Goal: Information Seeking & Learning: Learn about a topic

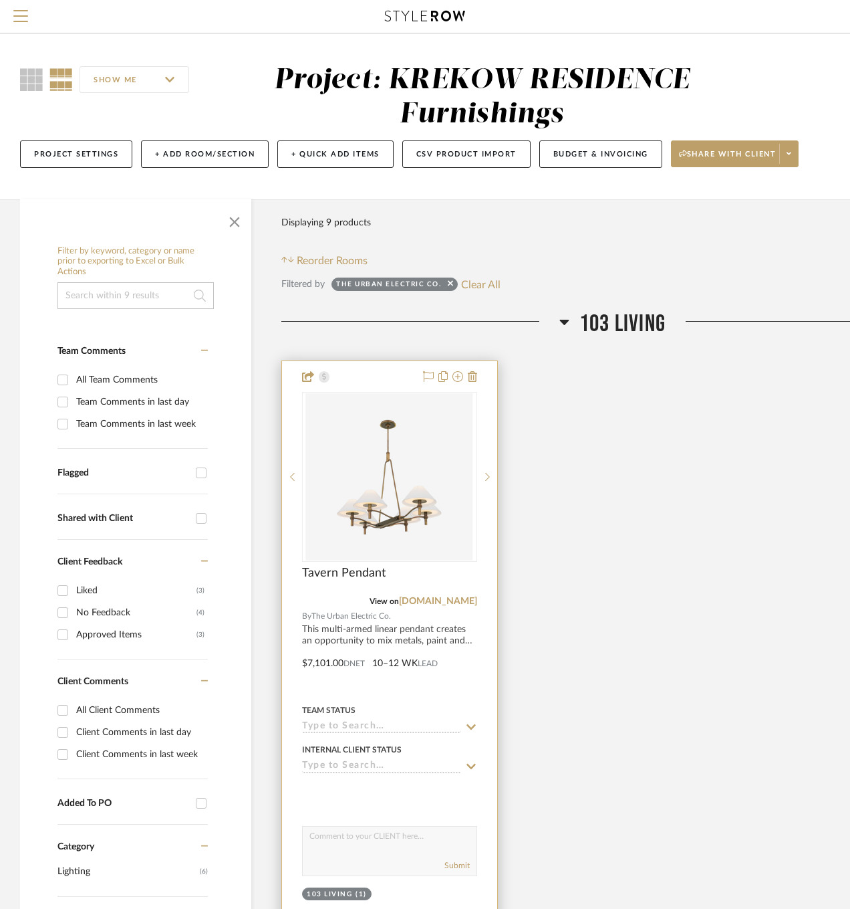
click at [381, 477] on img "0" at bounding box center [389, 476] width 167 height 167
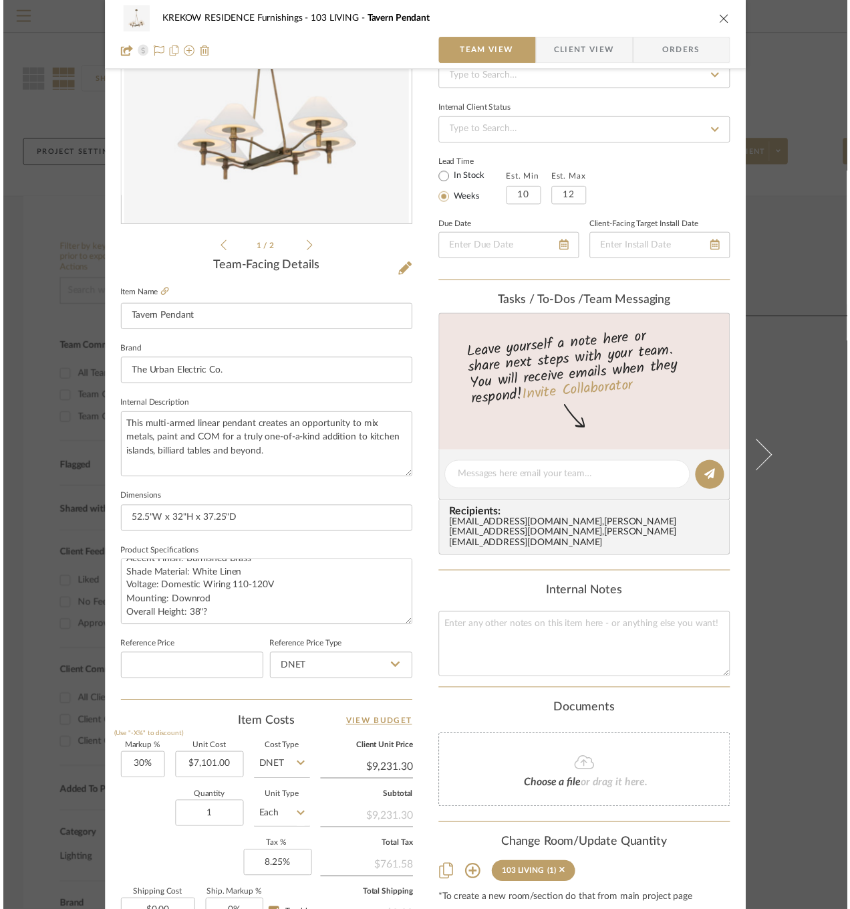
scroll to position [155, 0]
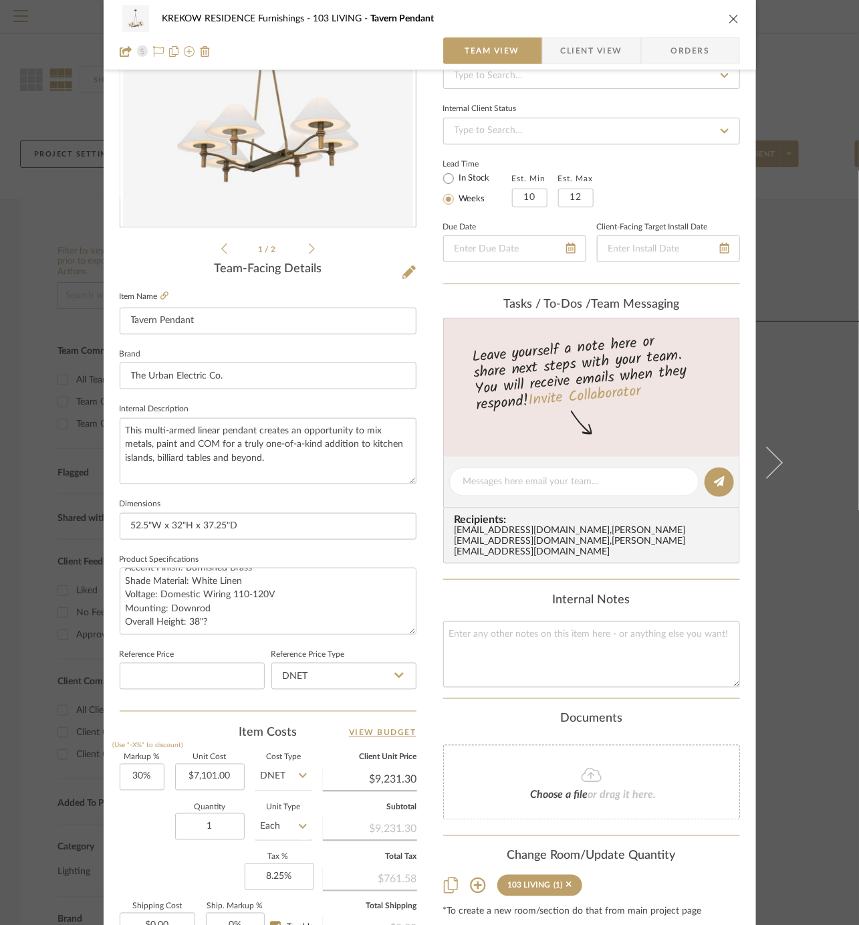
click at [49, 567] on div "KREKOW RESIDENCE Furnishings 103 LIVING Tavern Pendant Team View Client View Or…" at bounding box center [429, 462] width 859 height 925
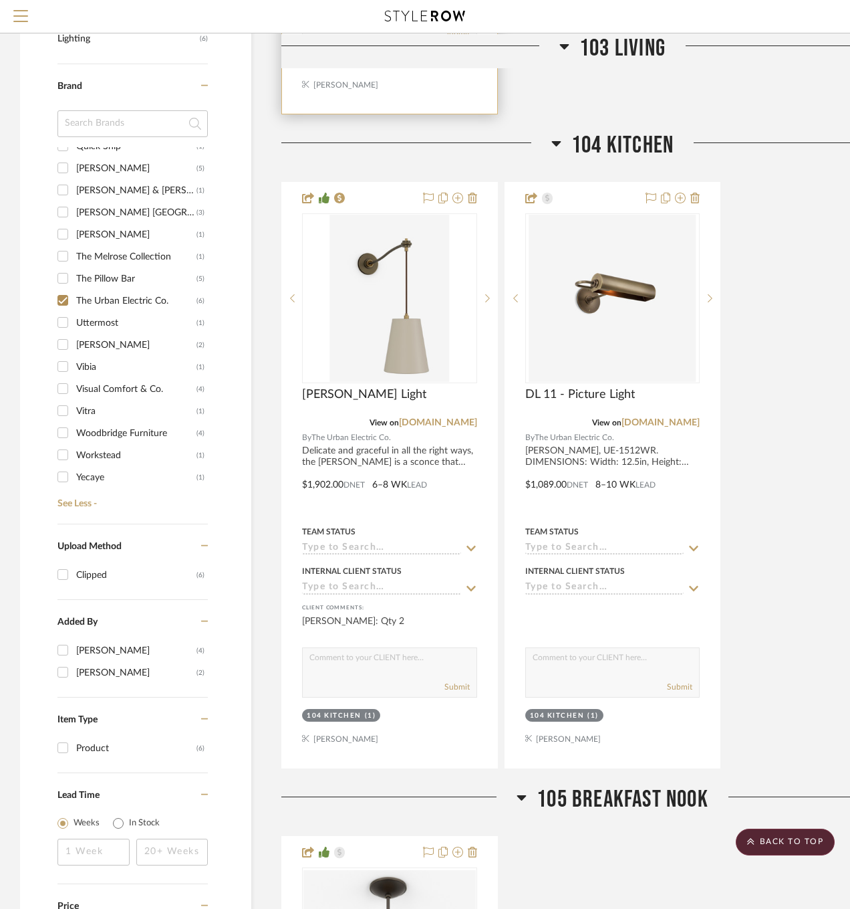
scroll to position [833, 0]
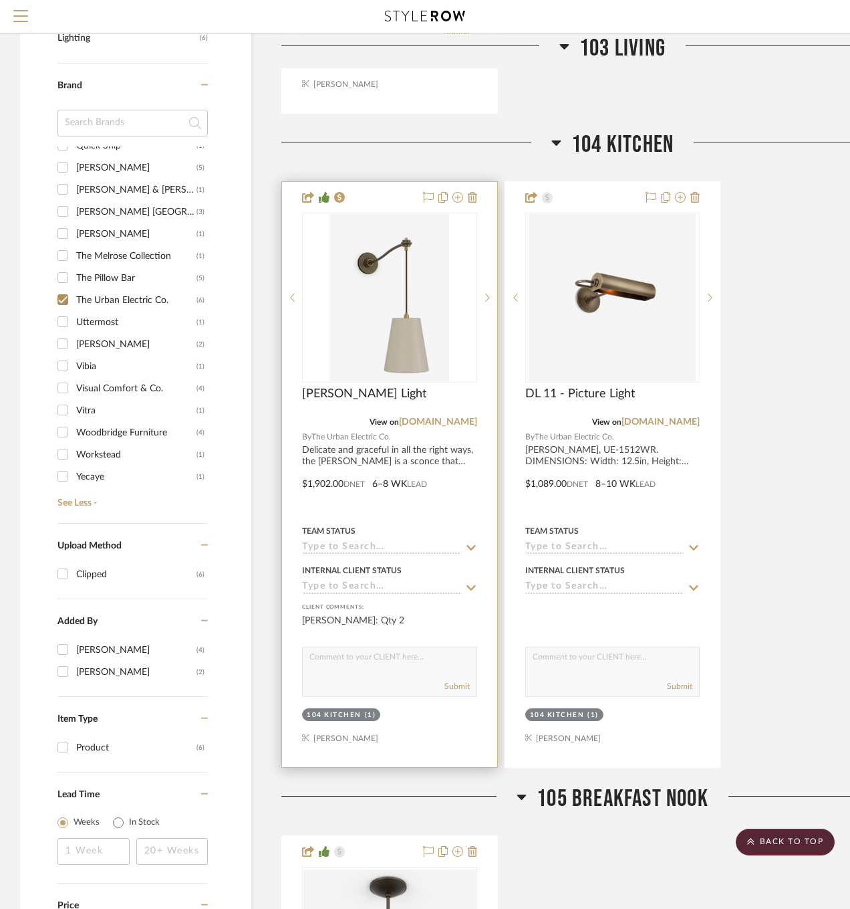
click at [417, 299] on img "0" at bounding box center [390, 297] width 120 height 167
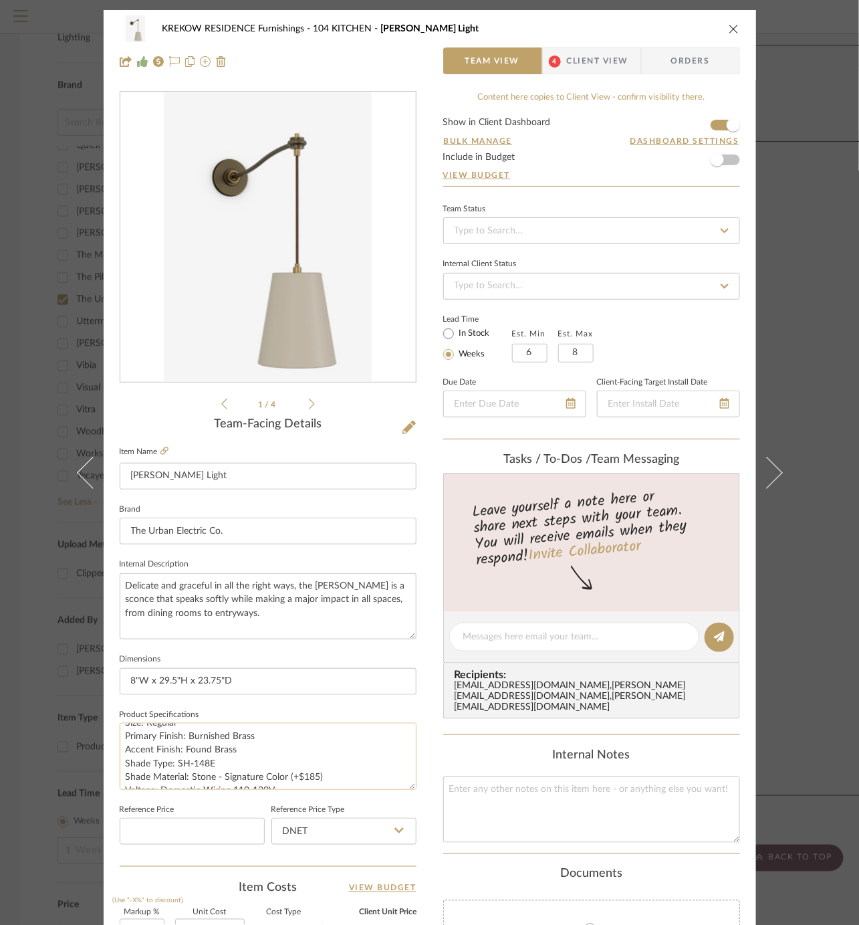
scroll to position [0, 0]
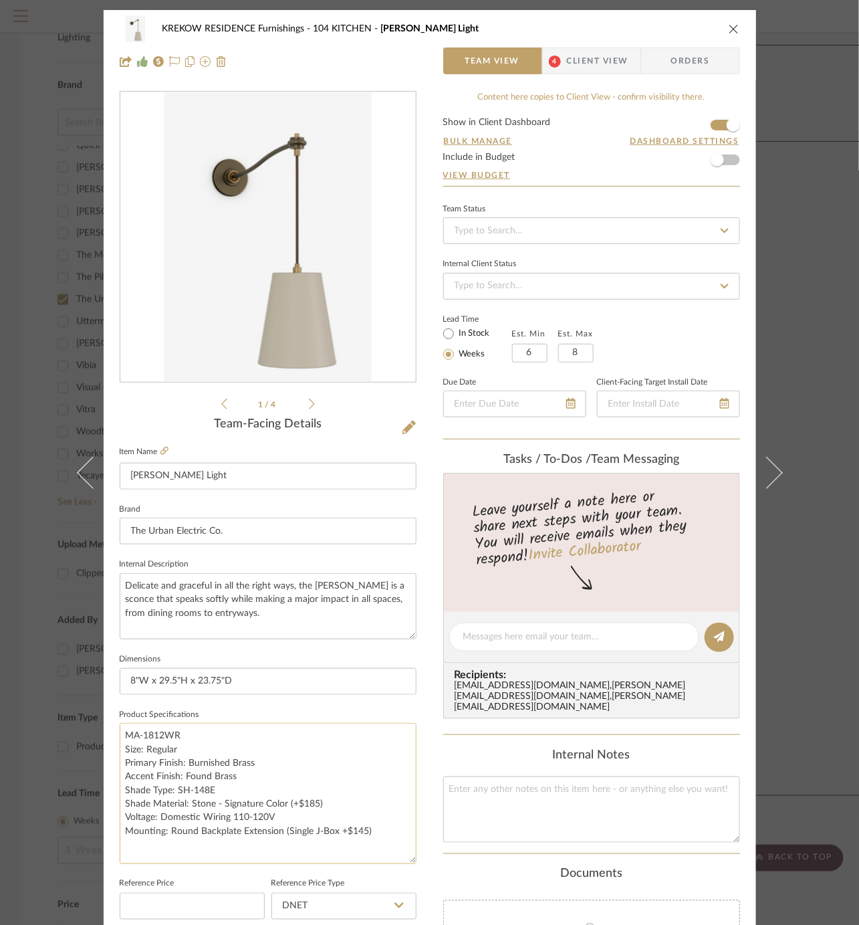
drag, startPoint x: 407, startPoint y: 782, endPoint x: 407, endPoint y: 857, distance: 74.9
click at [407, 857] on textarea "MA-1812WR Size: Regular Primary Finish: Burnished Brass Accent Finish: Found Br…" at bounding box center [268, 793] width 297 height 141
click at [120, 782] on textarea "MA-1812WR Size: Regular Primary Finish: Burnished Brass Accent Finish: Found Br…" at bounding box center [268, 793] width 297 height 141
drag, startPoint x: 118, startPoint y: 784, endPoint x: 283, endPoint y: 798, distance: 165.8
click at [283, 798] on textarea "MA-1812WR Size: Regular Primary Finish: Burnished Brass Accent Finish: Found Br…" at bounding box center [268, 793] width 297 height 141
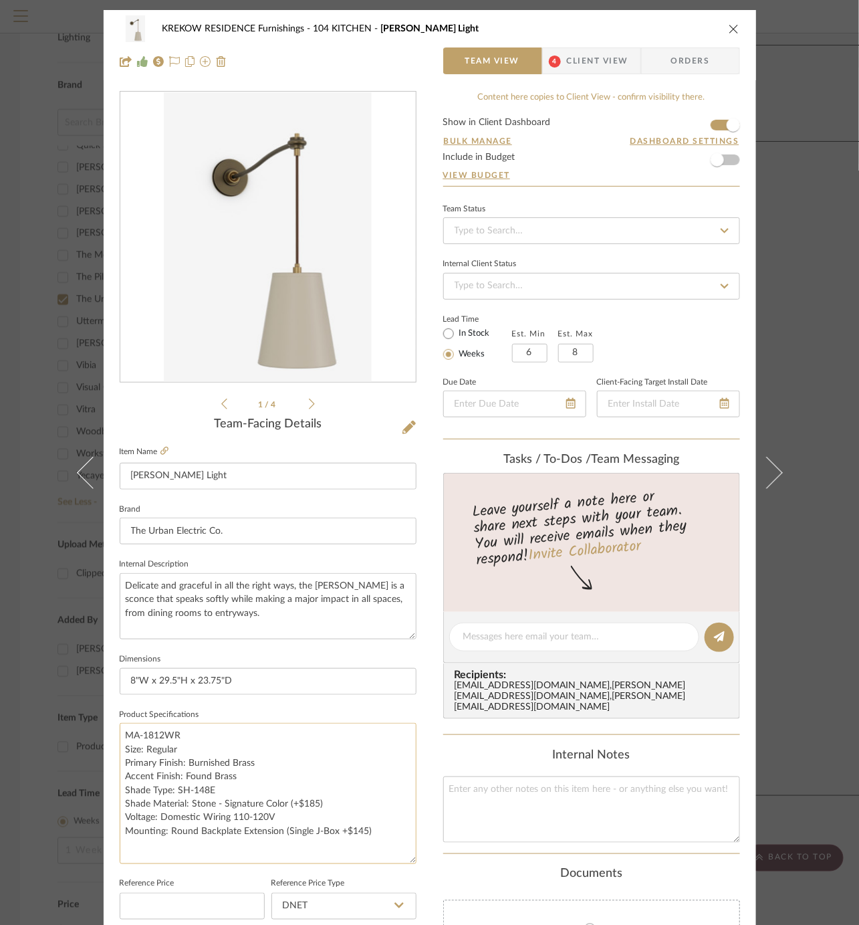
click at [122, 829] on textarea "MA-1812WR Size: Regular Primary Finish: Burnished Brass Accent Finish: Found Br…" at bounding box center [268, 793] width 297 height 141
drag, startPoint x: 122, startPoint y: 812, endPoint x: 277, endPoint y: 830, distance: 156.9
click at [277, 830] on textarea "MA-1812WR Size: Regular Primary Finish: Burnished Brass Accent Finish: Found Br…" at bounding box center [268, 793] width 297 height 141
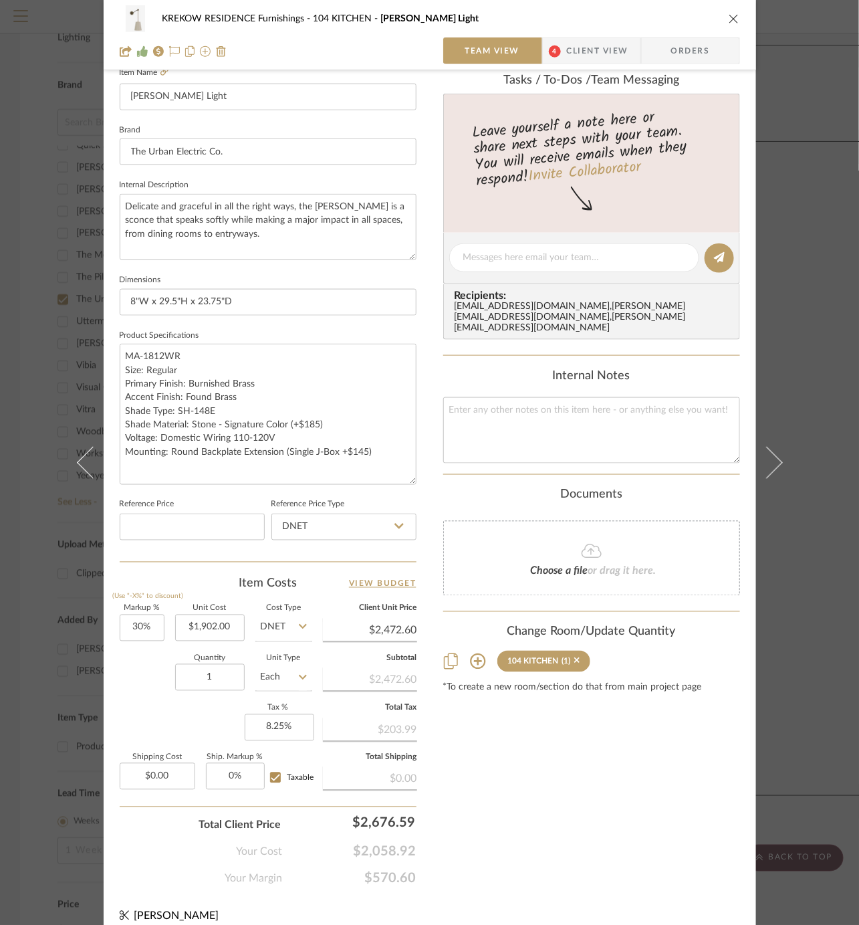
scroll to position [390, 0]
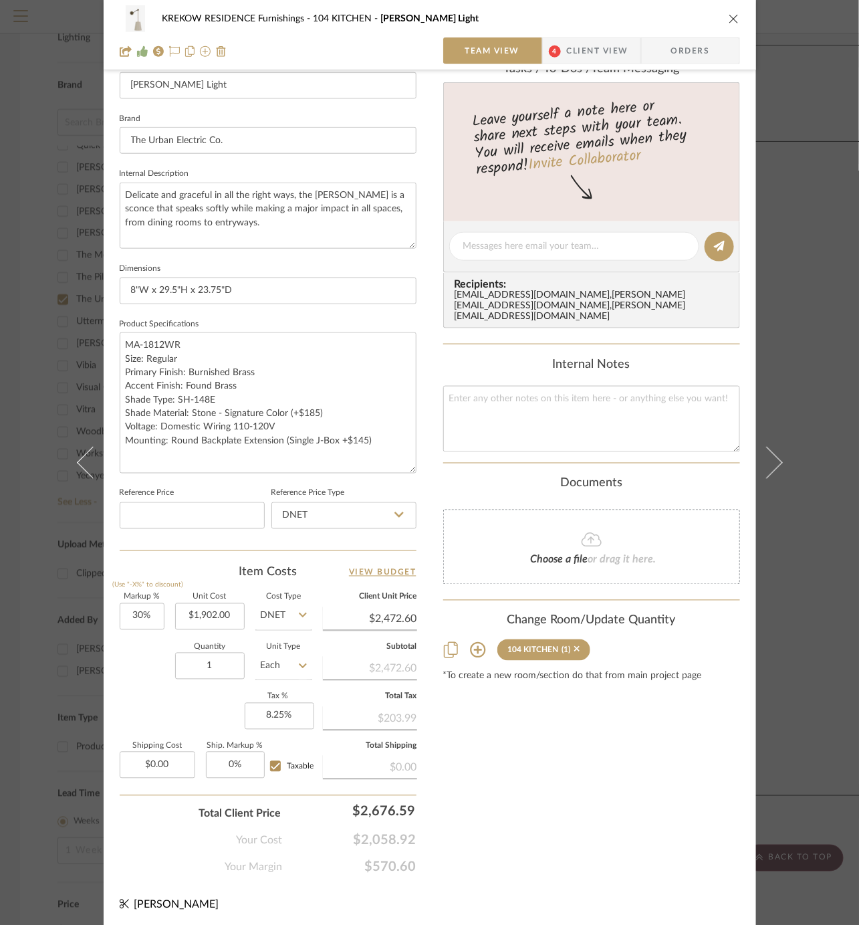
click at [53, 699] on div "KREKOW RESIDENCE Furnishings 104 KITCHEN Lou Lou Wall Light Team View 4 Client …" at bounding box center [429, 462] width 859 height 925
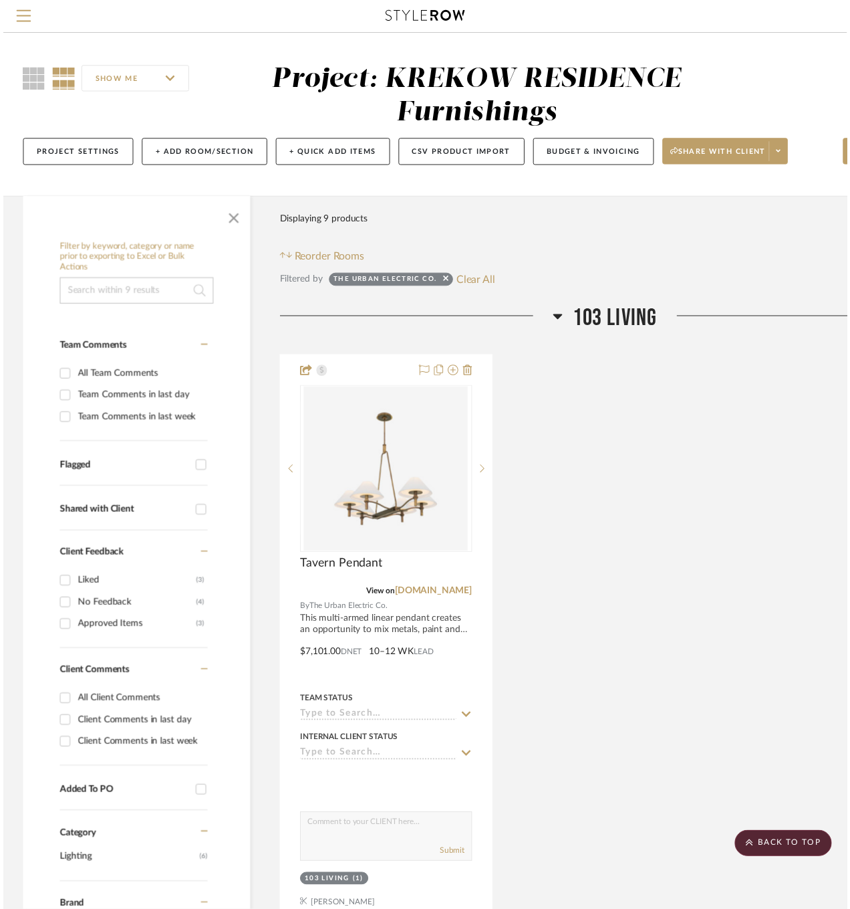
scroll to position [833, 0]
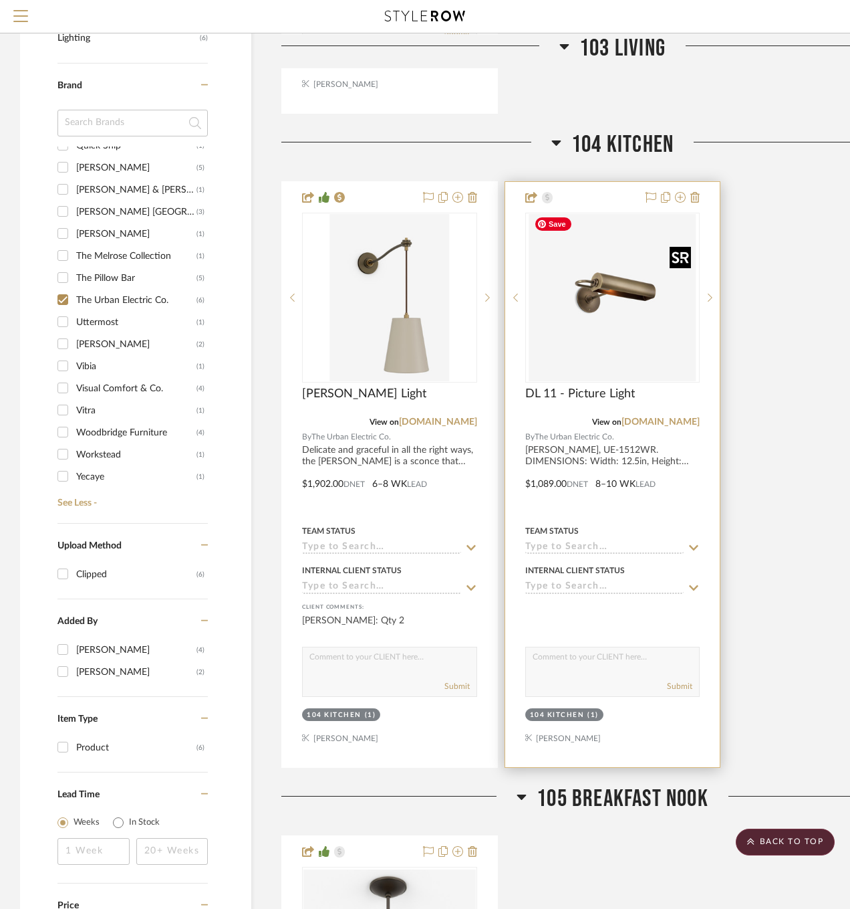
click at [629, 298] on img "0" at bounding box center [612, 297] width 167 height 167
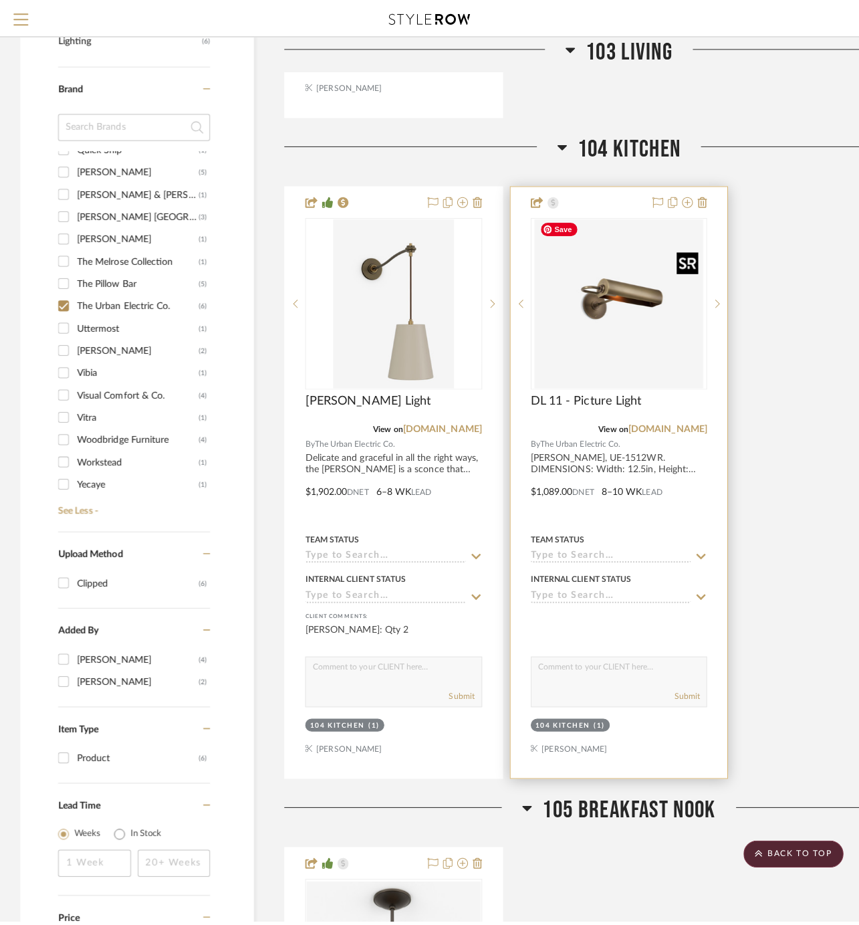
scroll to position [0, 0]
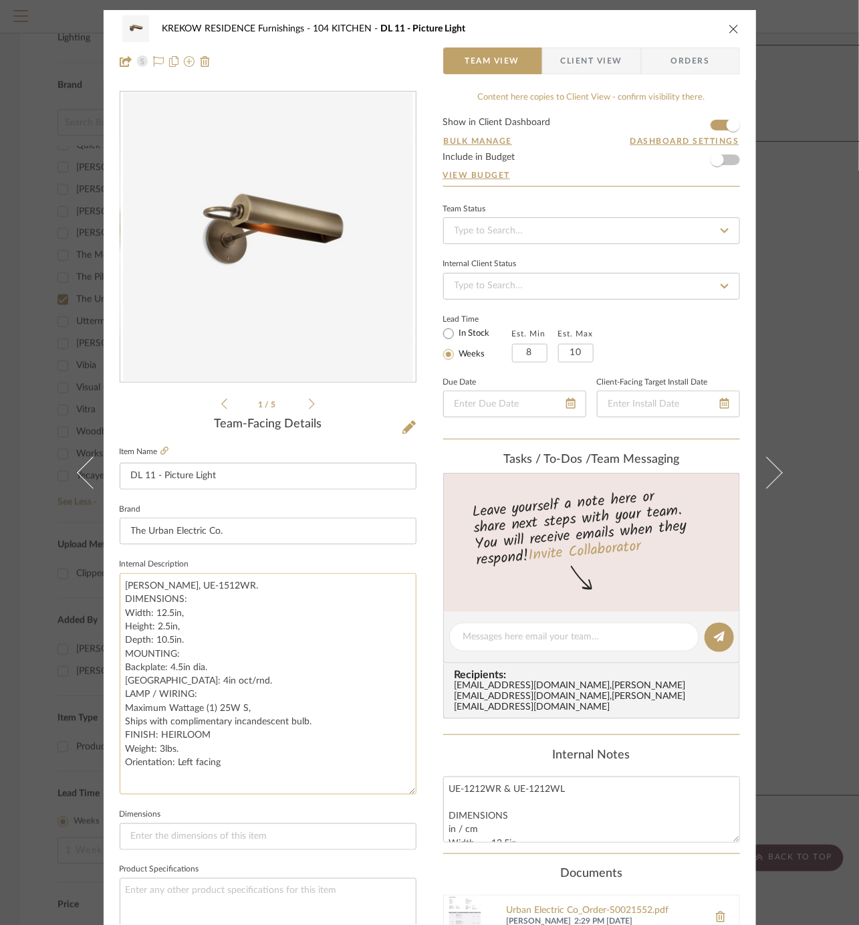
drag, startPoint x: 405, startPoint y: 633, endPoint x: 407, endPoint y: 785, distance: 152.5
click at [407, 786] on textarea "RAVAL, UE-1512WR. DIMENSIONS: Width: 12.5in, Height: 2.5in, Depth: 10.5in. MOUN…" at bounding box center [268, 683] width 297 height 221
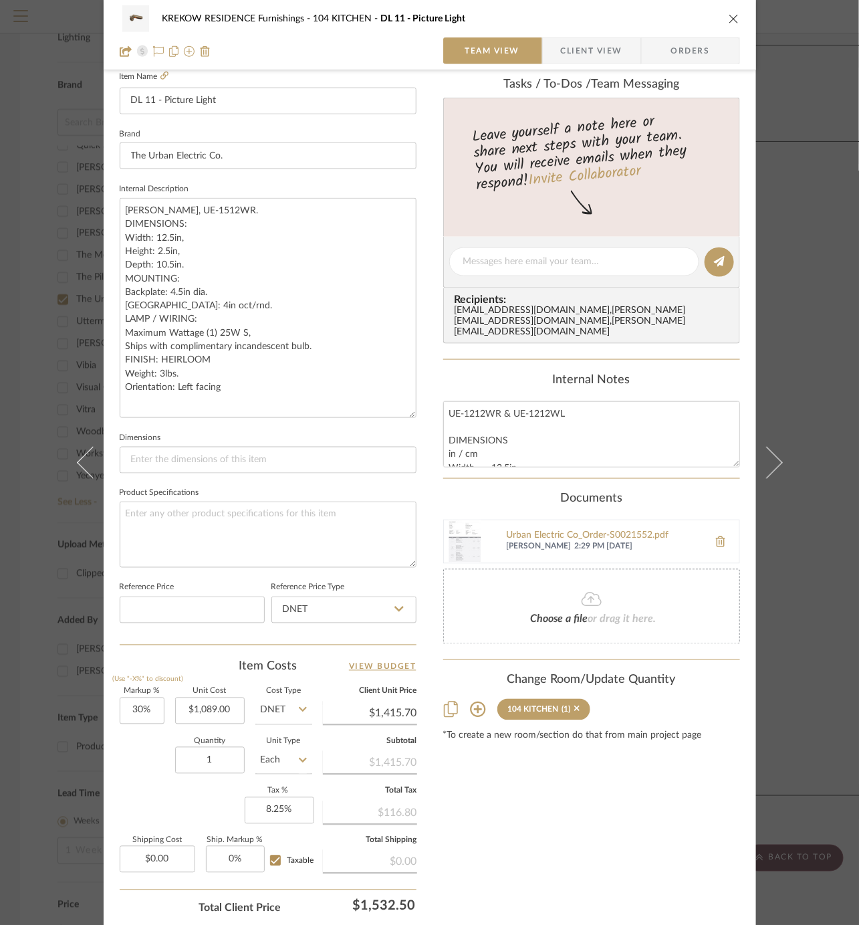
scroll to position [391, 0]
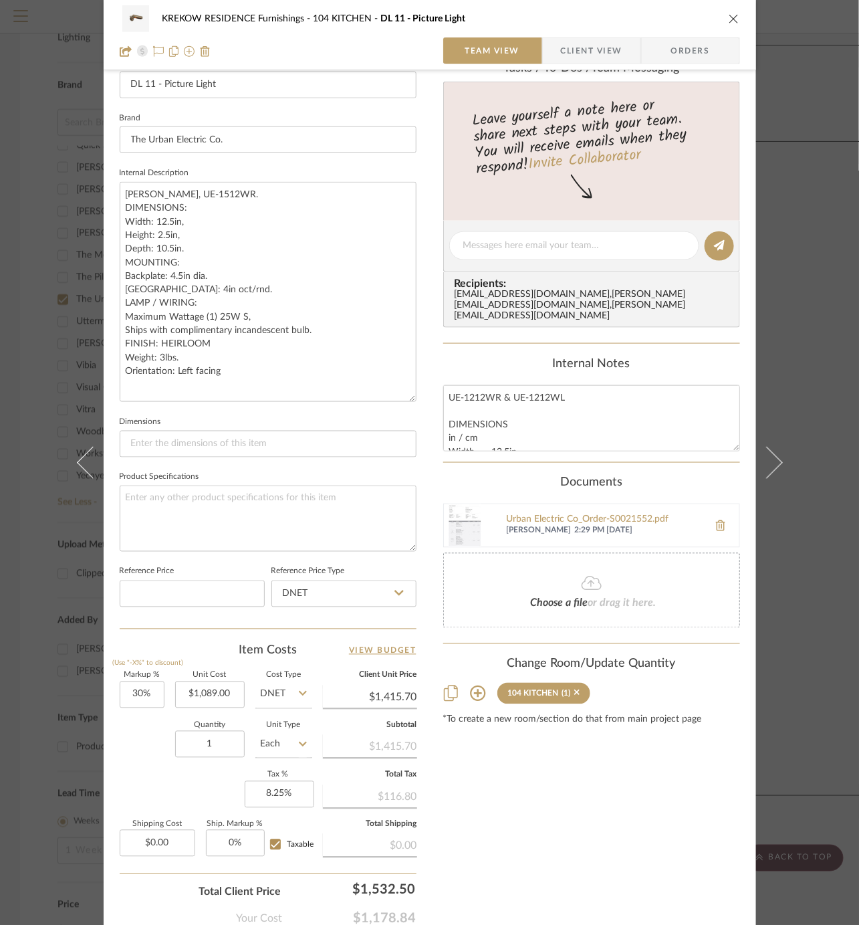
click at [60, 627] on div "KREKOW RESIDENCE Furnishings 104 KITCHEN DL 11 - Picture Light Team View Client…" at bounding box center [429, 462] width 859 height 925
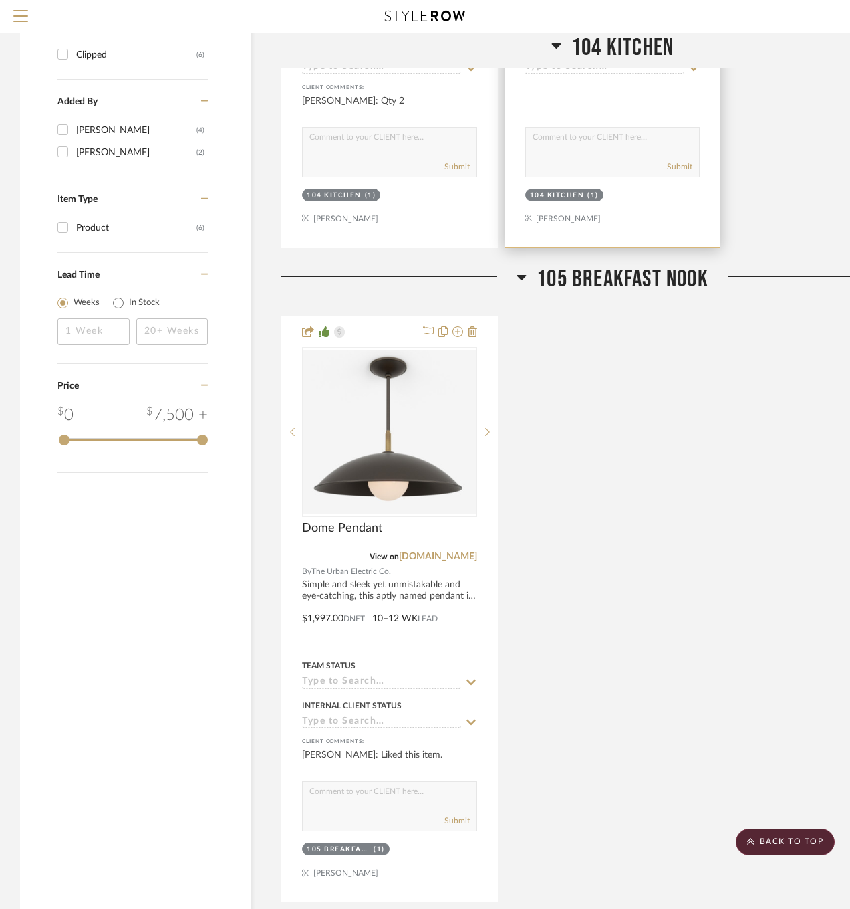
scroll to position [1364, 0]
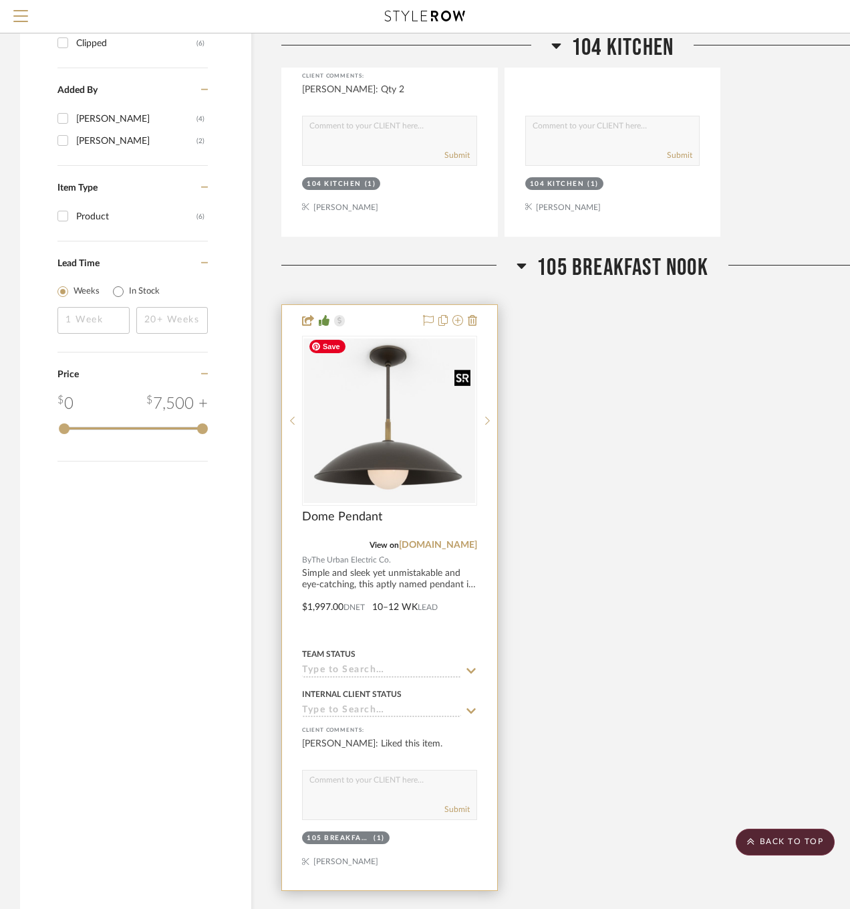
click at [0, 0] on img at bounding box center [0, 0] width 0 height 0
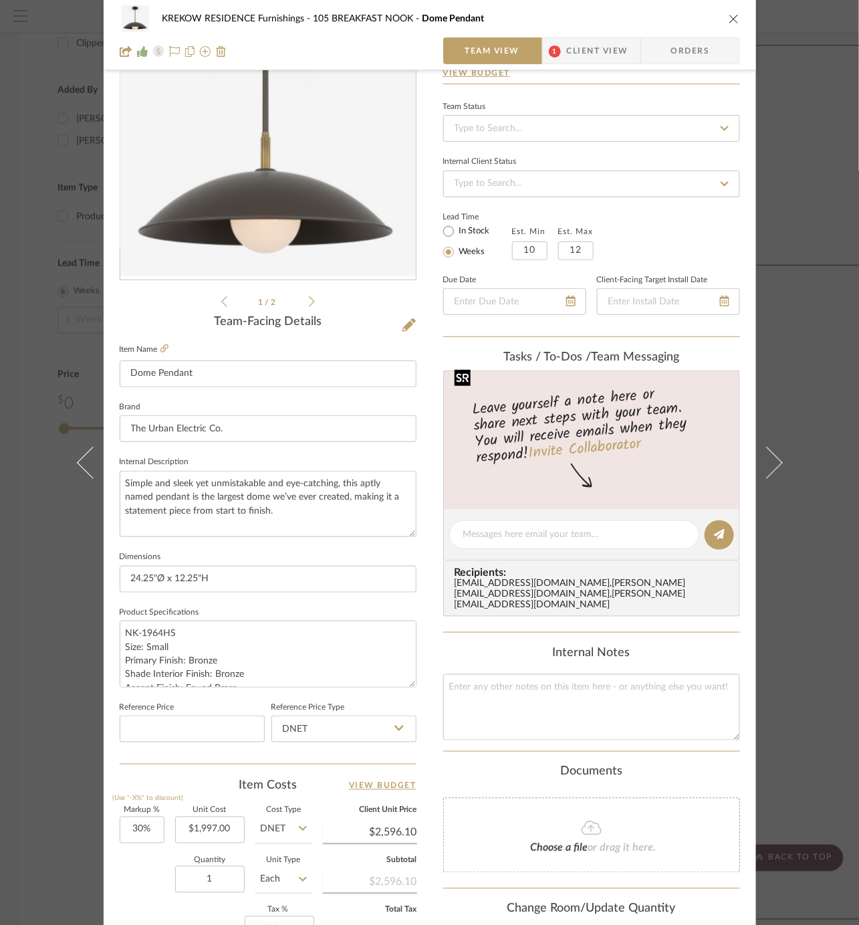
scroll to position [95, 0]
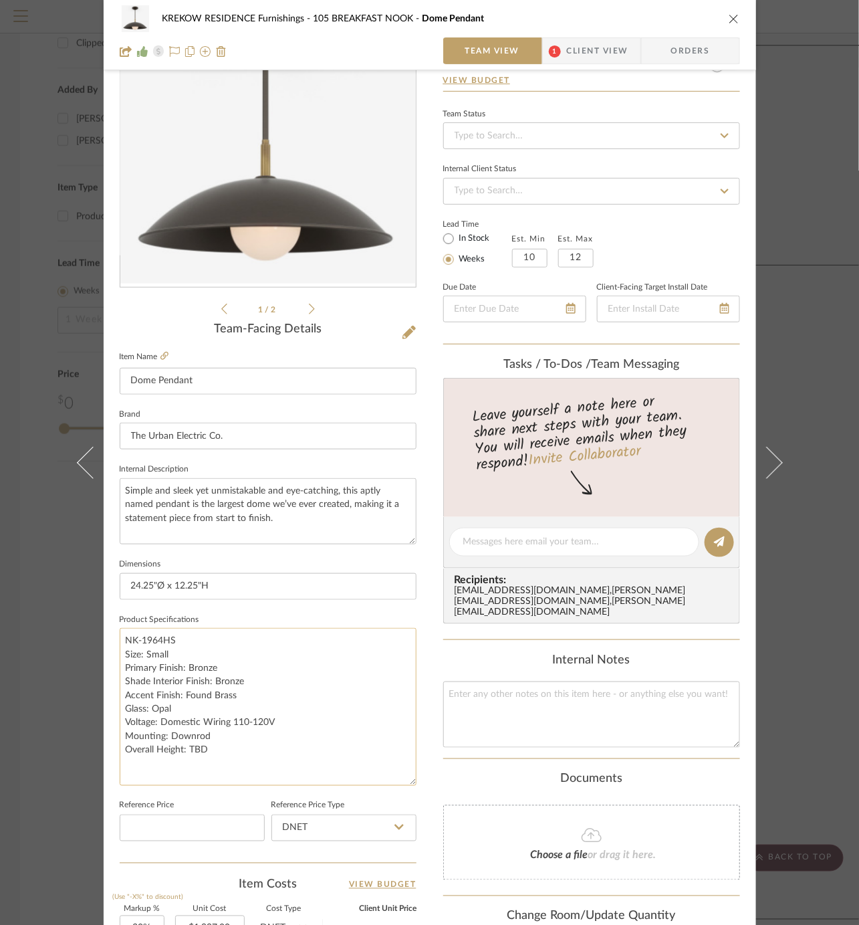
drag, startPoint x: 405, startPoint y: 684, endPoint x: 405, endPoint y: 760, distance: 75.6
click at [405, 760] on textarea "NK-1964HS Size: Small Primary Finish: Bronze Shade Interior Finish: Bronze Acce…" at bounding box center [268, 707] width 297 height 158
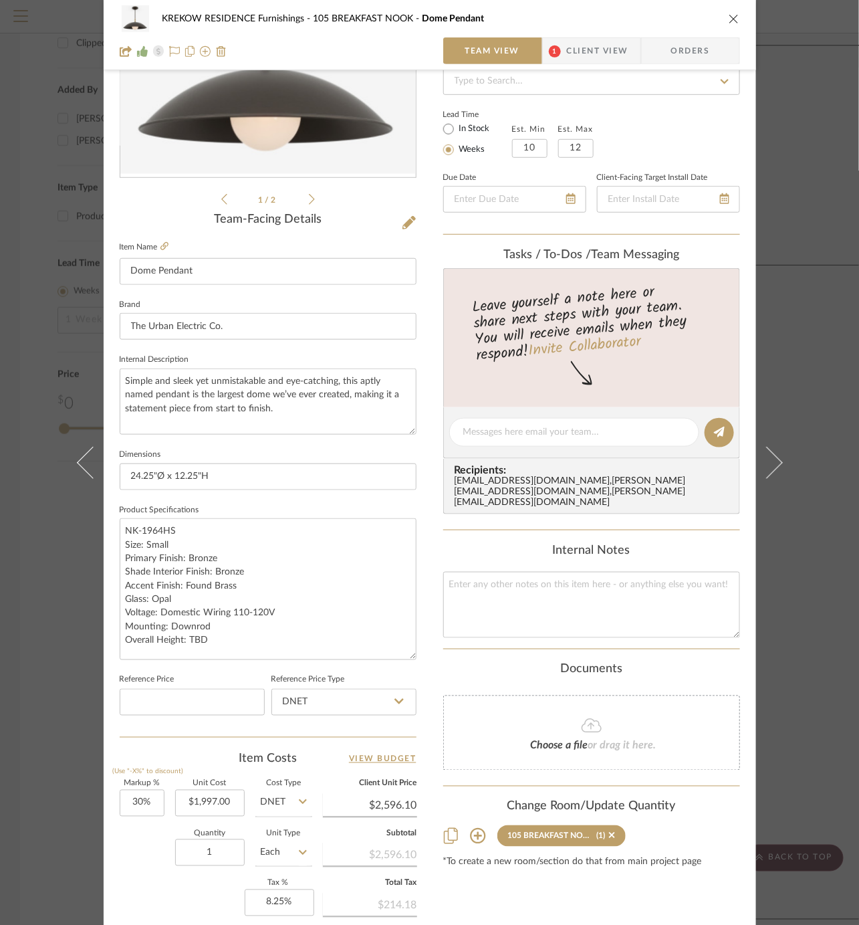
scroll to position [207, 0]
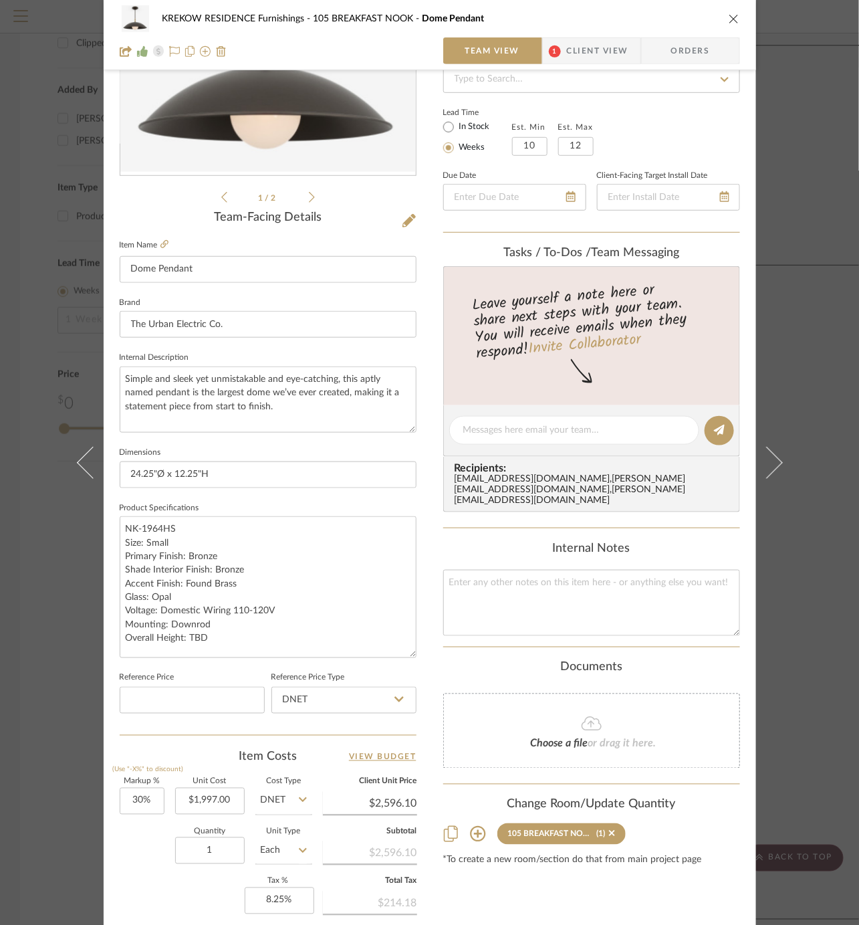
click at [43, 594] on div "KREKOW RESIDENCE Furnishings 105 BREAKFAST NOOK Dome Pendant Team View 1 Client…" at bounding box center [429, 462] width 859 height 925
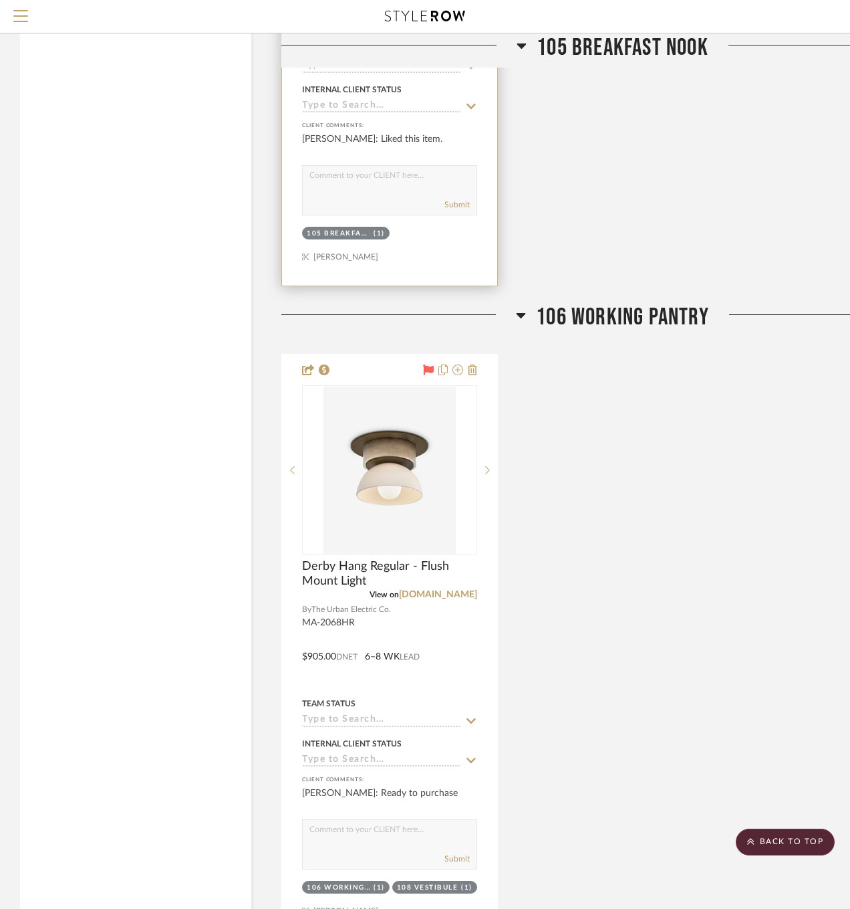
scroll to position [2091, 0]
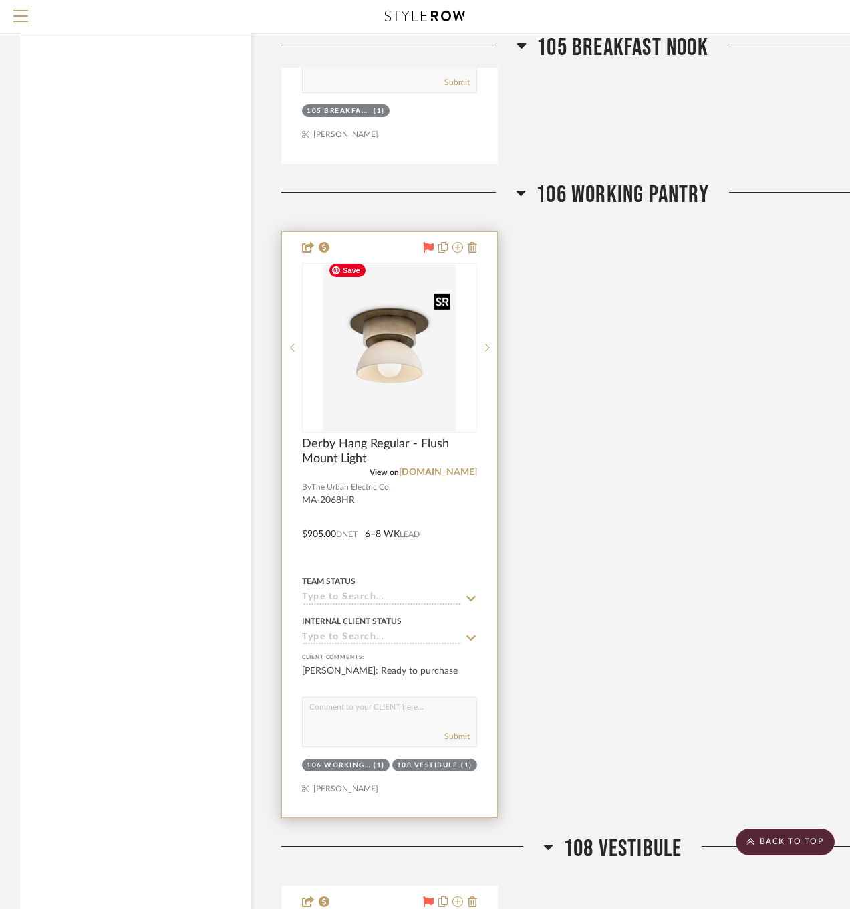
click at [0, 0] on img at bounding box center [0, 0] width 0 height 0
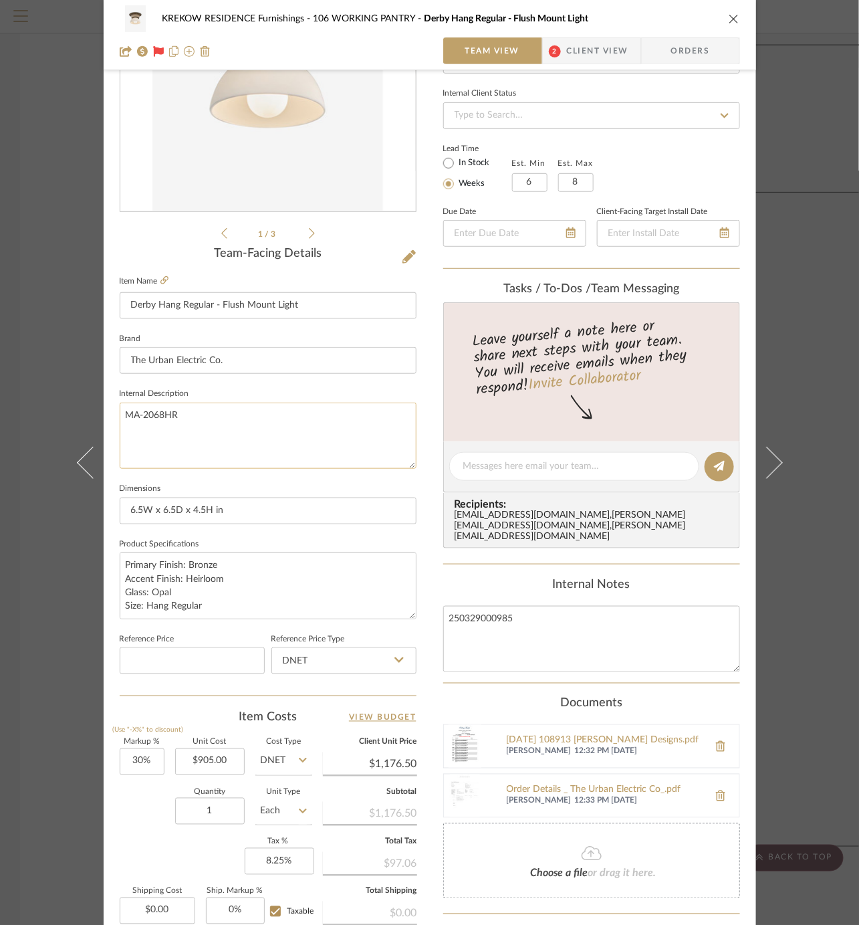
scroll to position [179, 0]
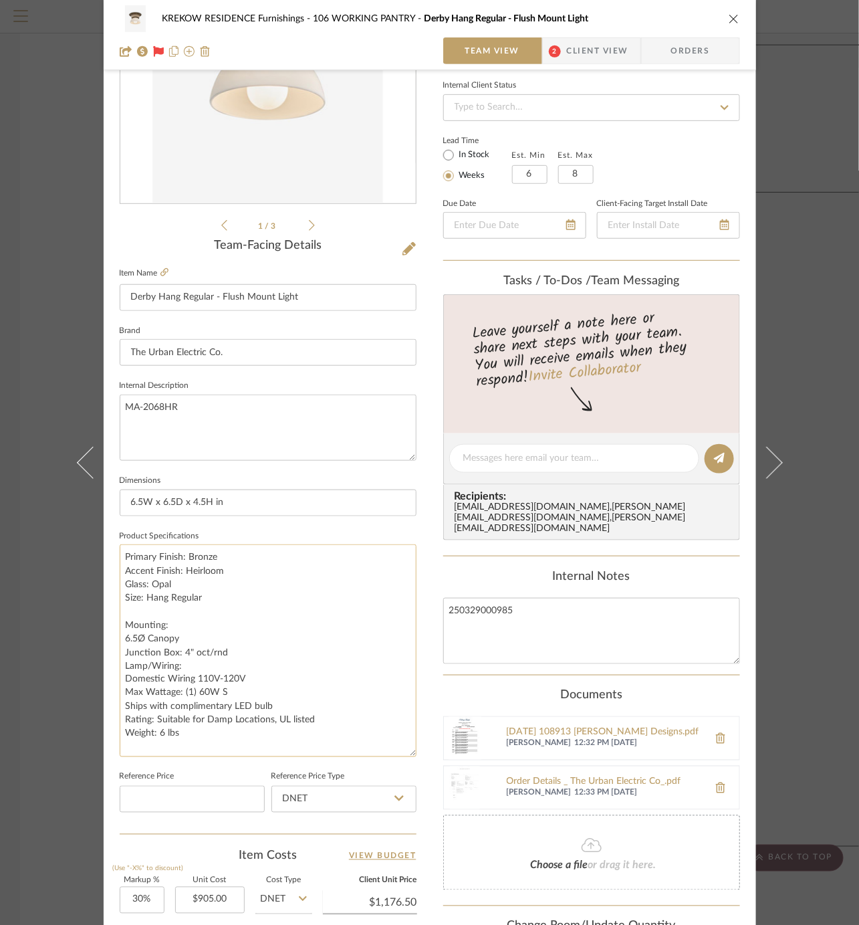
drag, startPoint x: 406, startPoint y: 599, endPoint x: 405, endPoint y: 746, distance: 147.1
click at [405, 746] on textarea "Primary Finish: Bronze Accent Finish: Heirloom Glass: Opal Size: Hang Regular M…" at bounding box center [268, 650] width 297 height 213
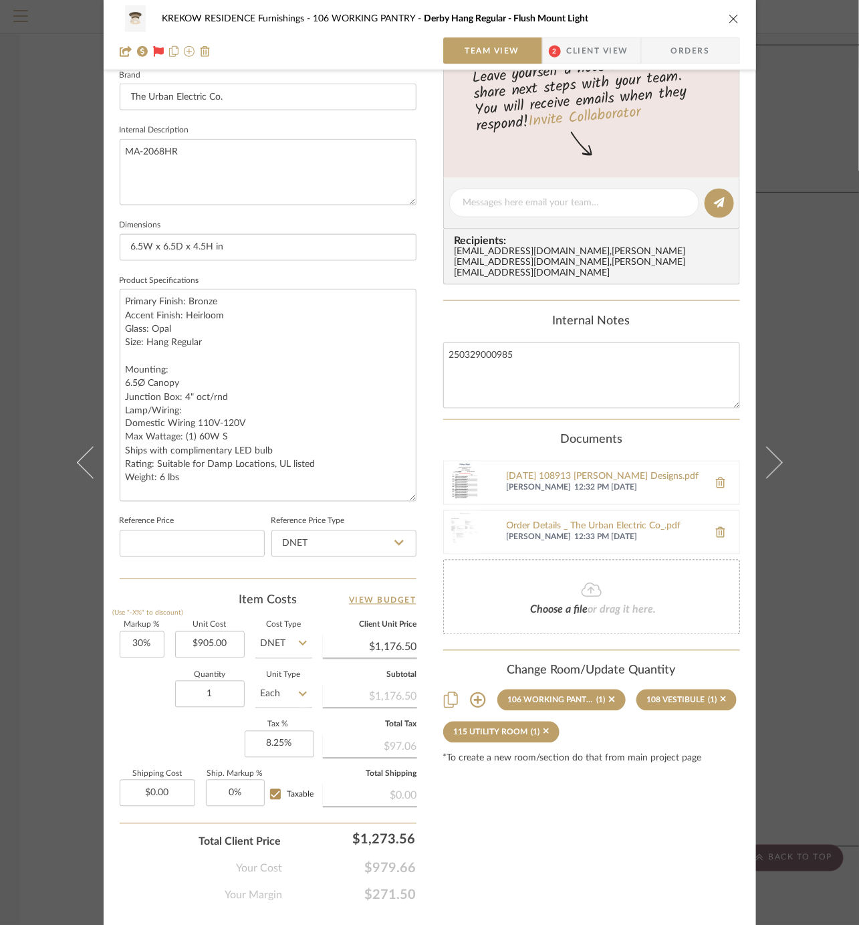
scroll to position [440, 0]
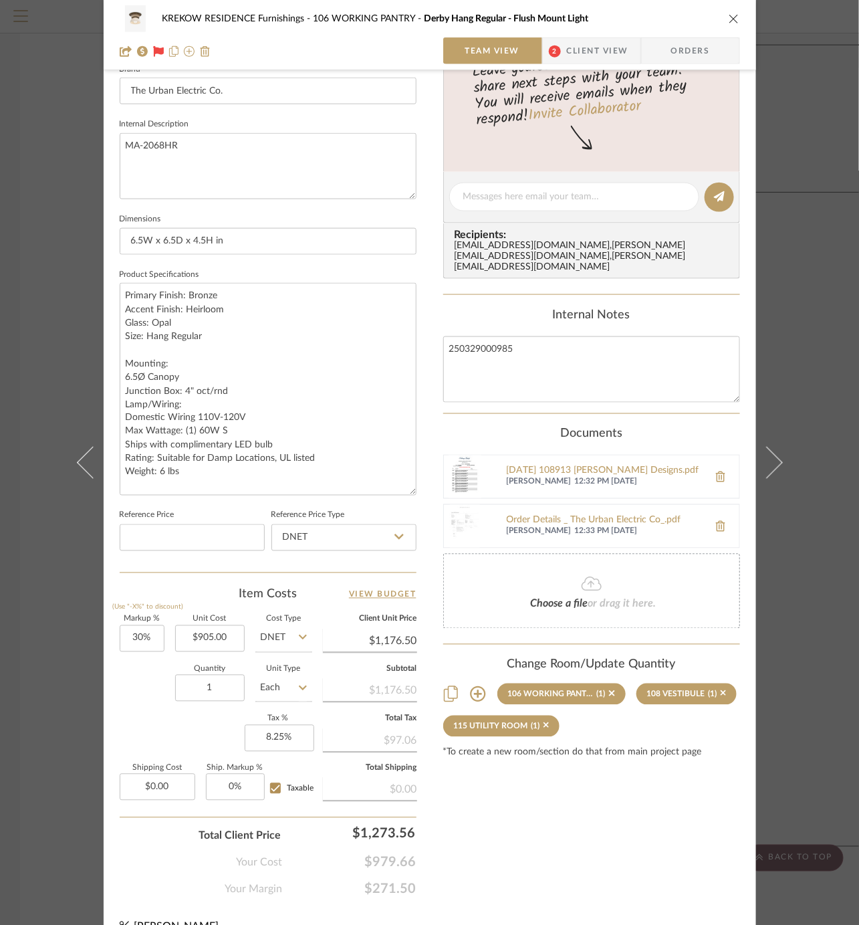
click at [34, 528] on div "KREKOW RESIDENCE Furnishings 106 WORKING PANTRY Derby Hang Regular - Flush Moun…" at bounding box center [429, 462] width 859 height 925
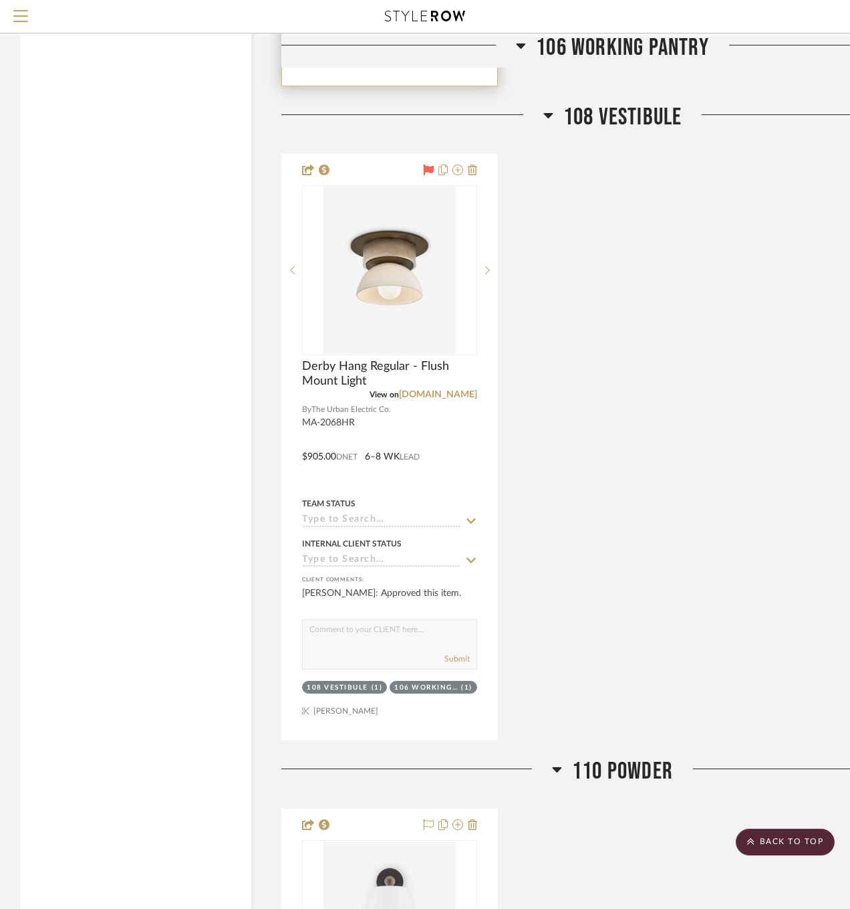
scroll to position [2825, 0]
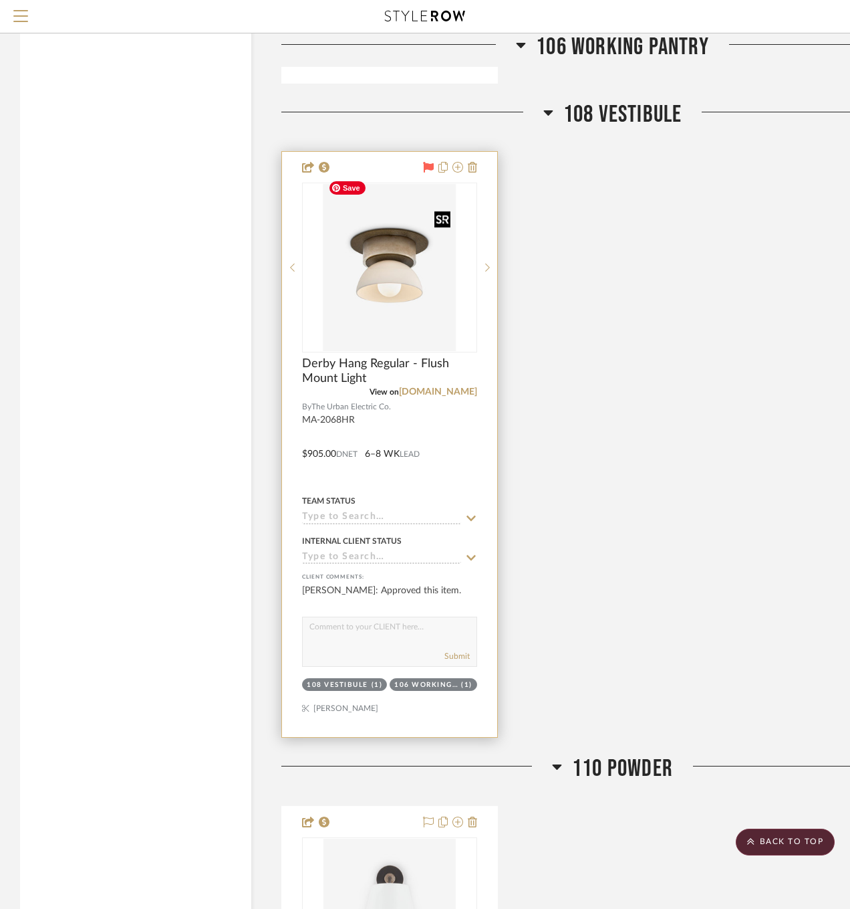
click at [429, 318] on img "0" at bounding box center [390, 267] width 133 height 167
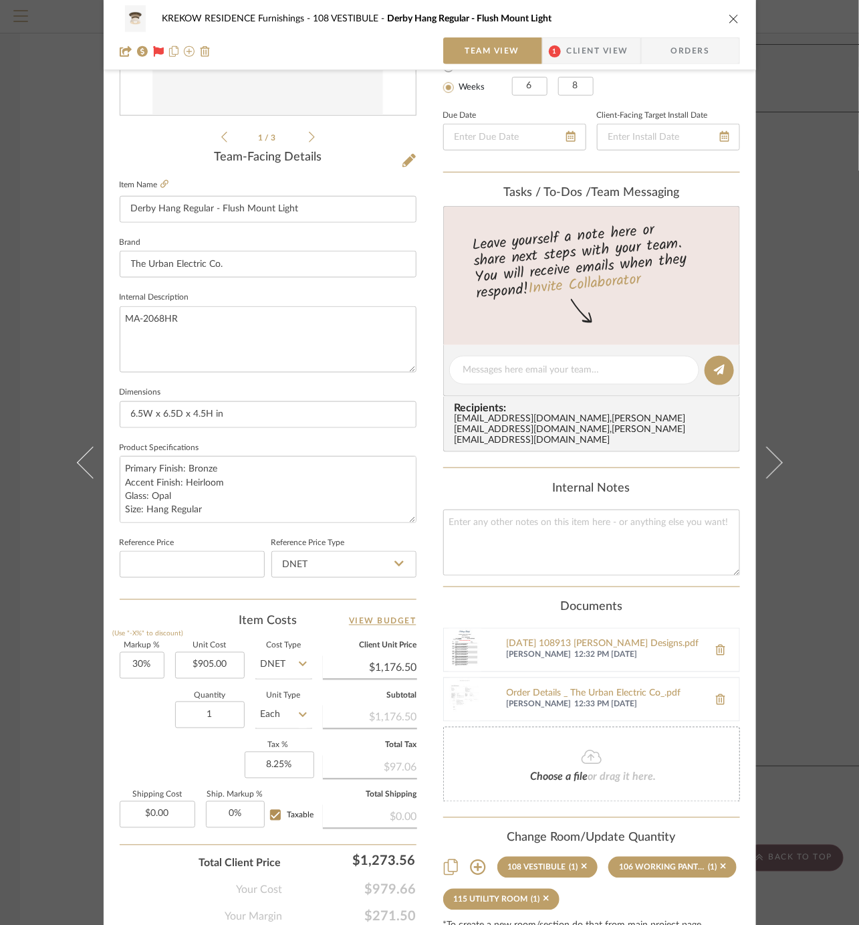
scroll to position [316, 0]
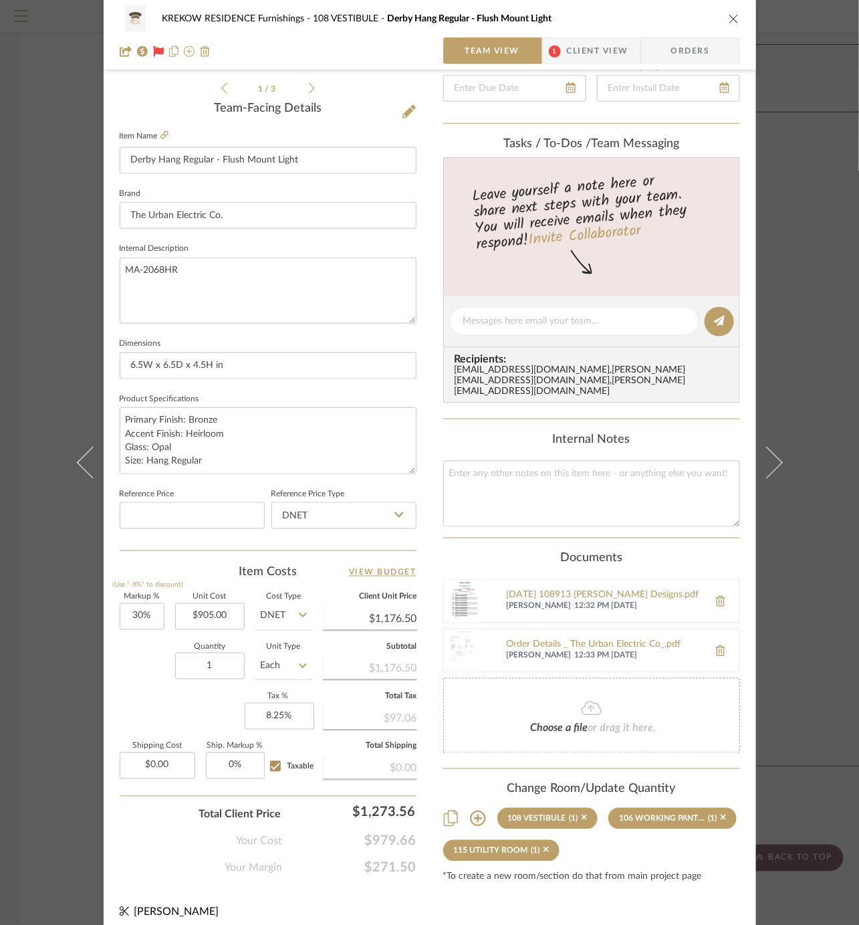
click at [49, 596] on div "KREKOW RESIDENCE Furnishings 108 VESTIBULE Derby Hang Regular - Flush Mount Lig…" at bounding box center [429, 462] width 859 height 925
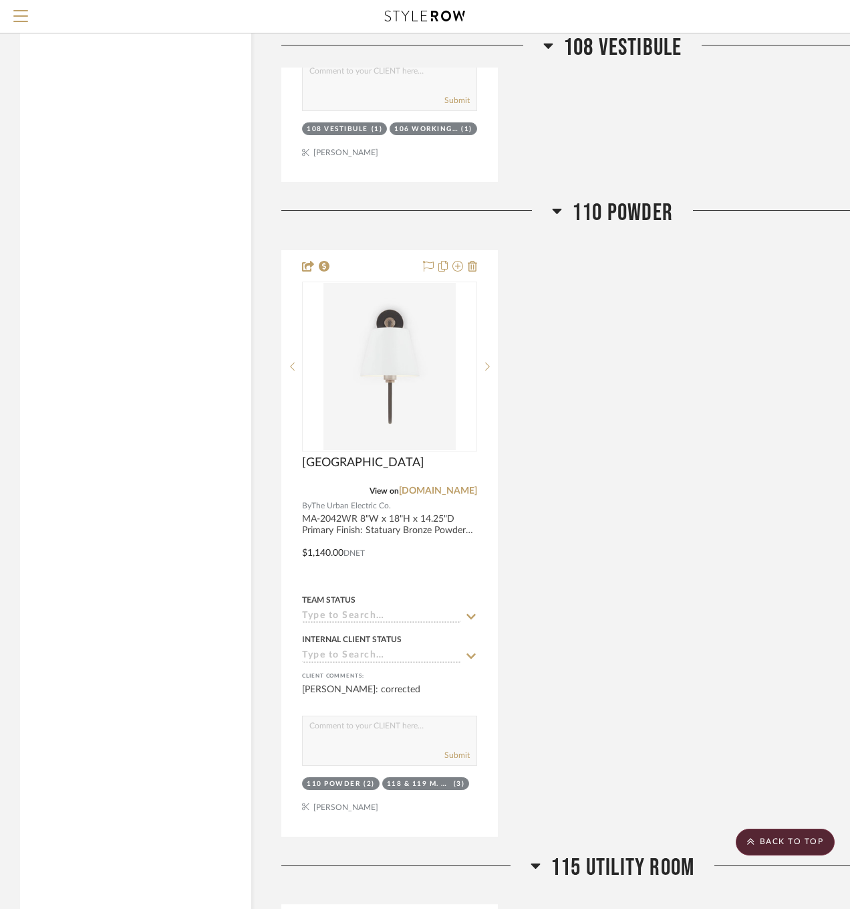
scroll to position [3383, 0]
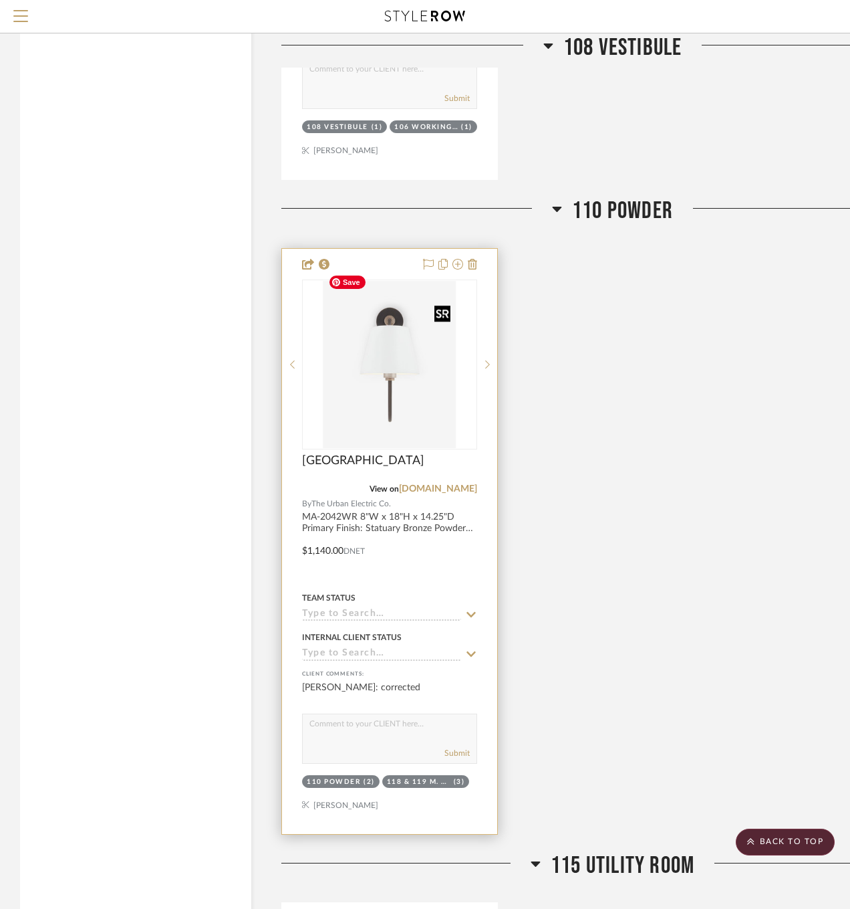
click at [0, 0] on img at bounding box center [0, 0] width 0 height 0
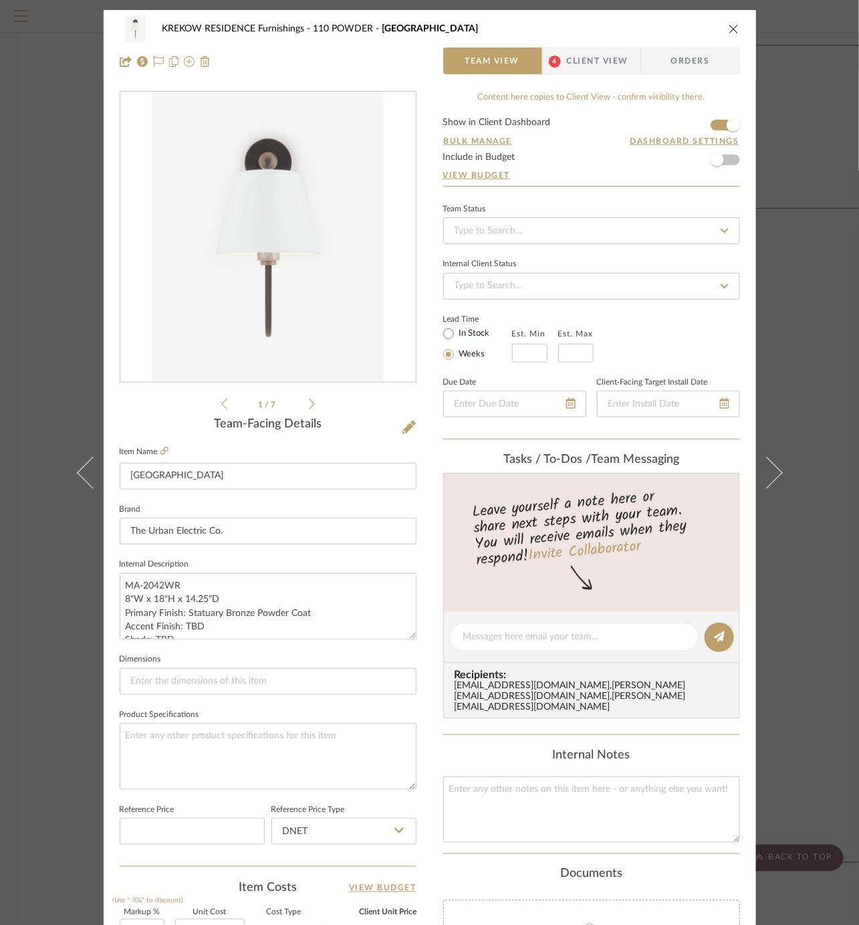
scroll to position [18, 0]
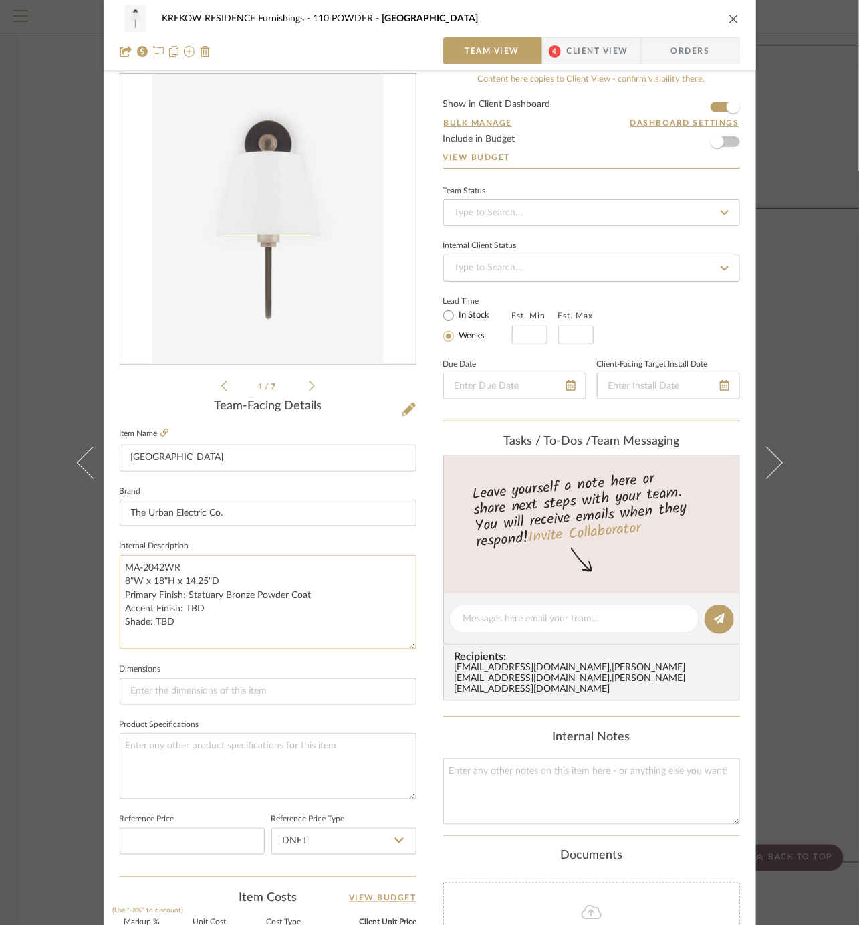
drag, startPoint x: 408, startPoint y: 610, endPoint x: 406, endPoint y: 638, distance: 28.2
click at [406, 638] on textarea "MA-2042WR 8"W x 18"H x 14.25"D Primary Finish: Statuary Bronze Powder Coat Acce…" at bounding box center [268, 602] width 297 height 94
click at [568, 51] on span "Client View" at bounding box center [598, 50] width 62 height 27
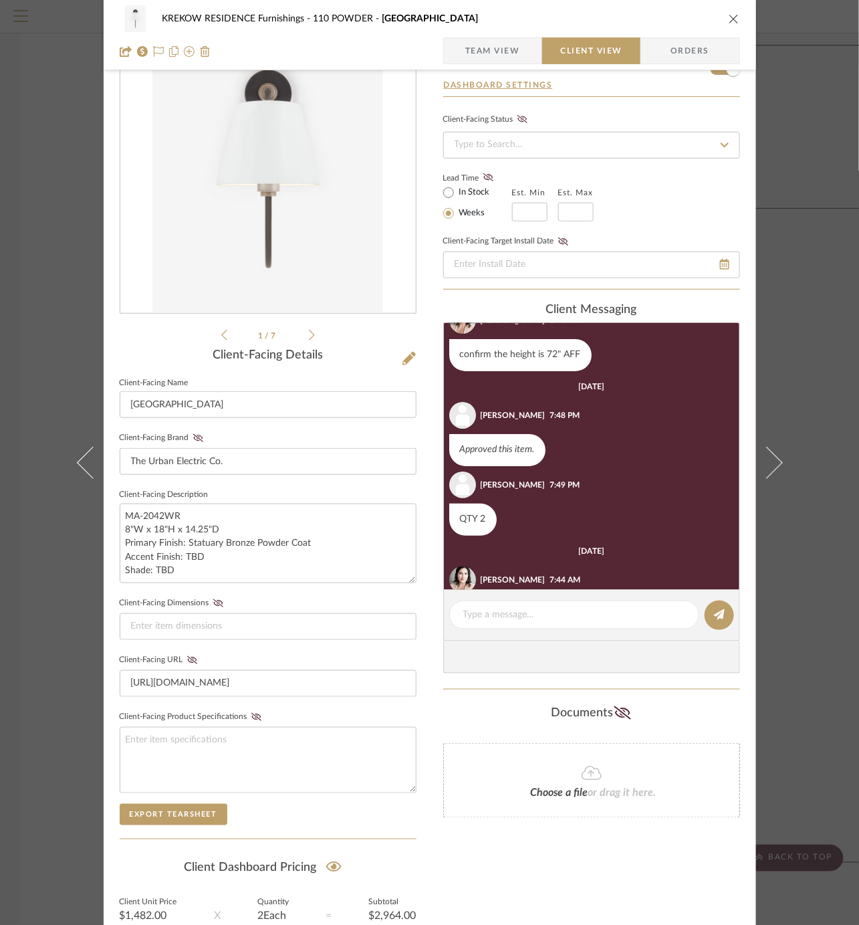
scroll to position [104, 0]
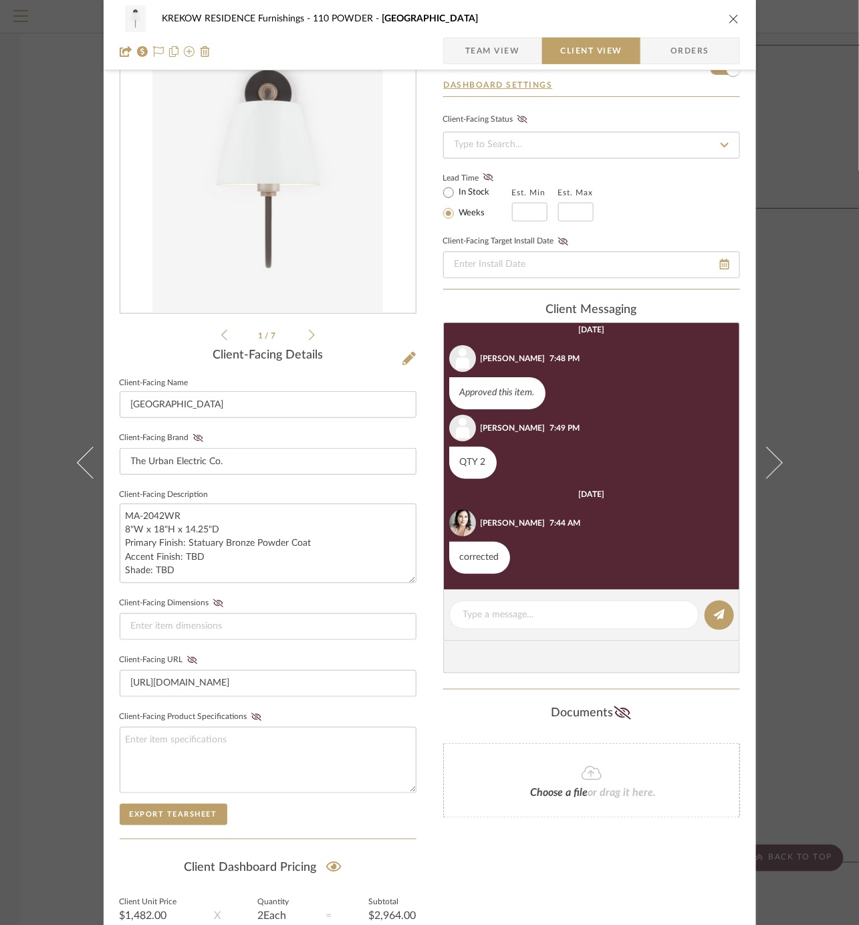
click at [490, 35] on div "KREKOW RESIDENCE Furnishings 110 POWDER Nyhavn Team View Client View Orders" at bounding box center [430, 35] width 653 height 70
click at [490, 66] on div "KREKOW RESIDENCE Furnishings 110 POWDER Nyhavn Team View Client View Orders" at bounding box center [430, 35] width 653 height 70
click at [493, 51] on span "Team View" at bounding box center [492, 50] width 55 height 27
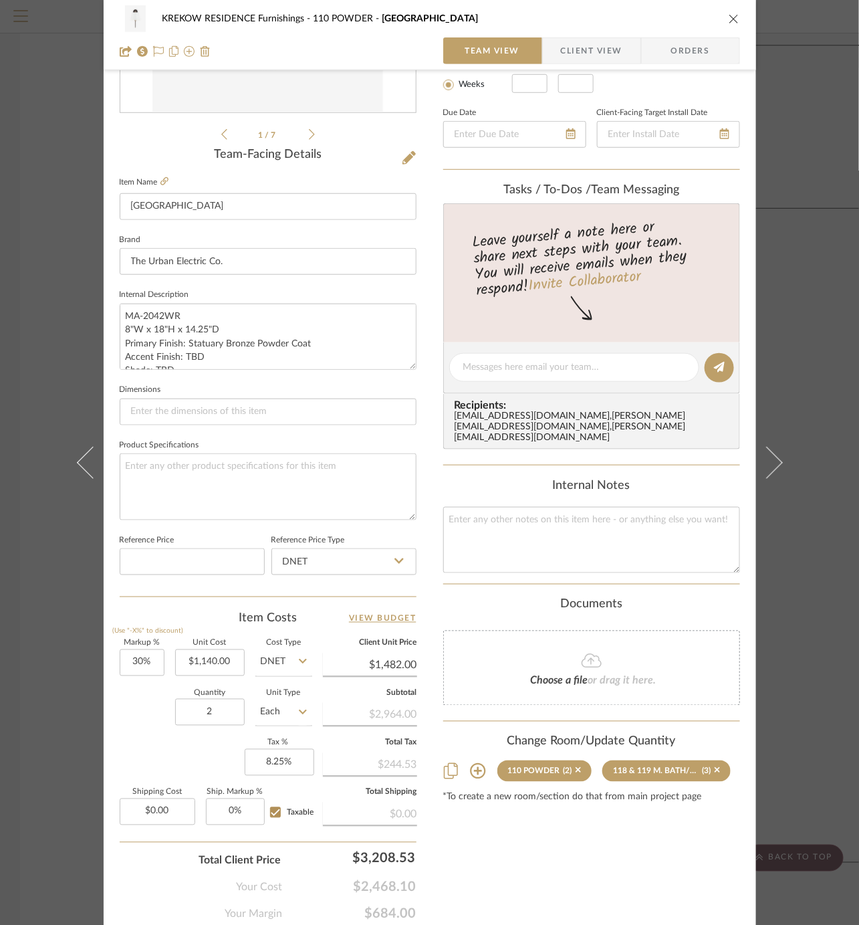
scroll to position [279, 0]
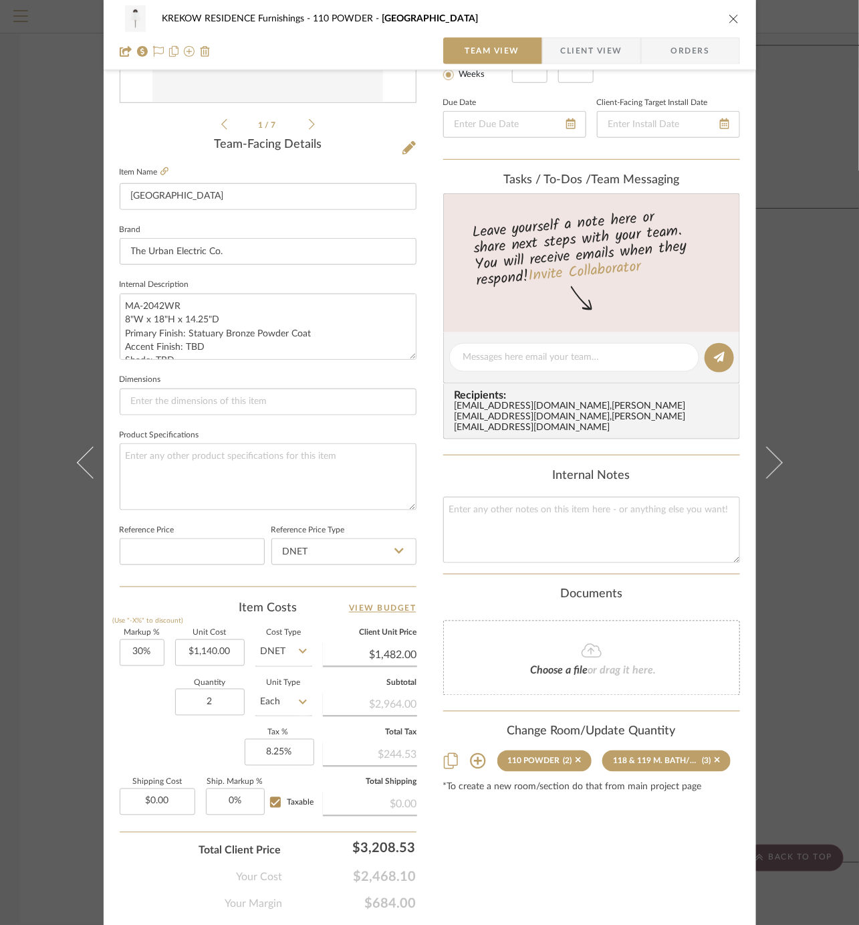
click at [46, 566] on div "KREKOW RESIDENCE Furnishings 110 POWDER Nyhavn Team View Client View Orders 1 /…" at bounding box center [429, 462] width 859 height 925
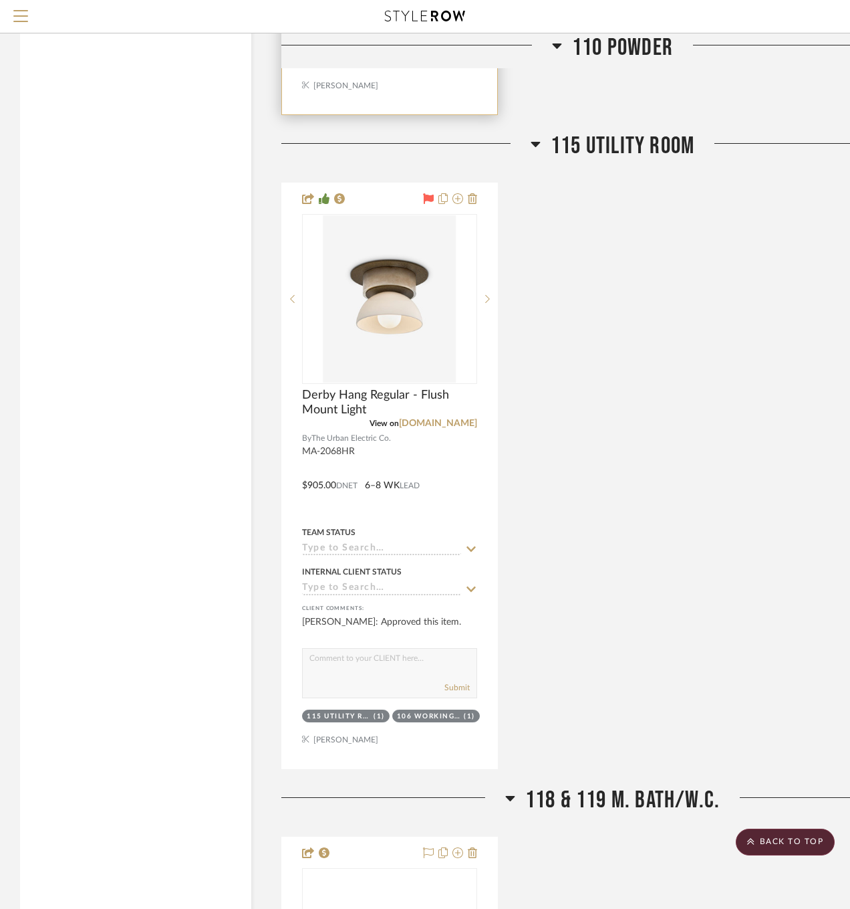
scroll to position [4115, 0]
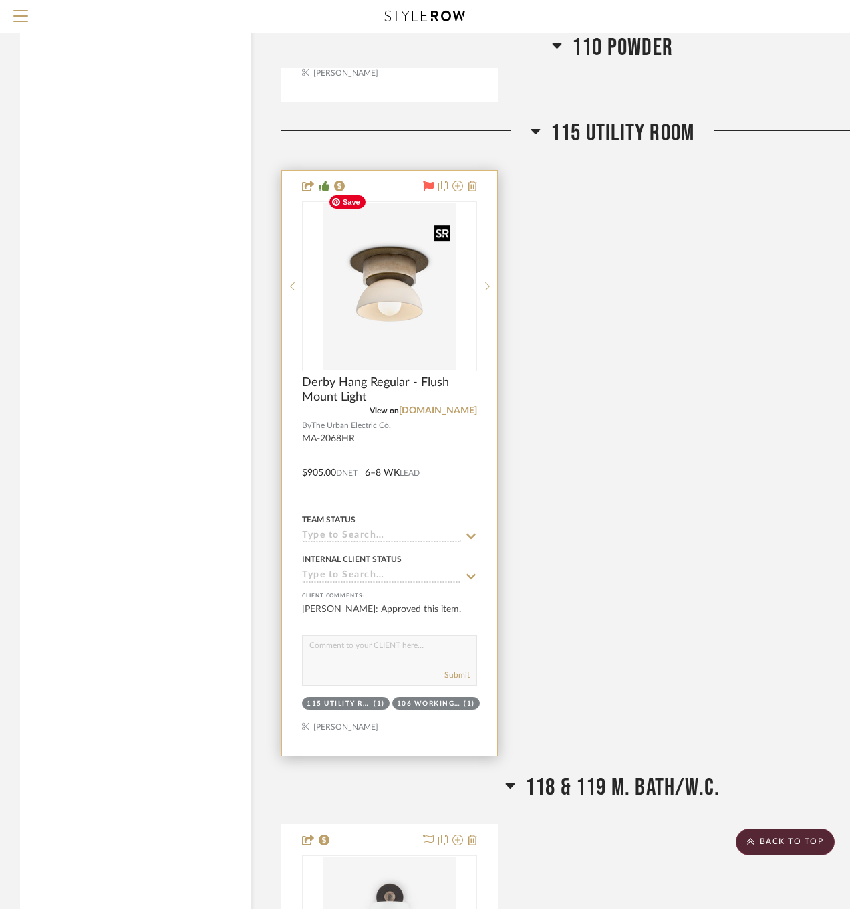
click at [392, 285] on img "0" at bounding box center [390, 286] width 133 height 167
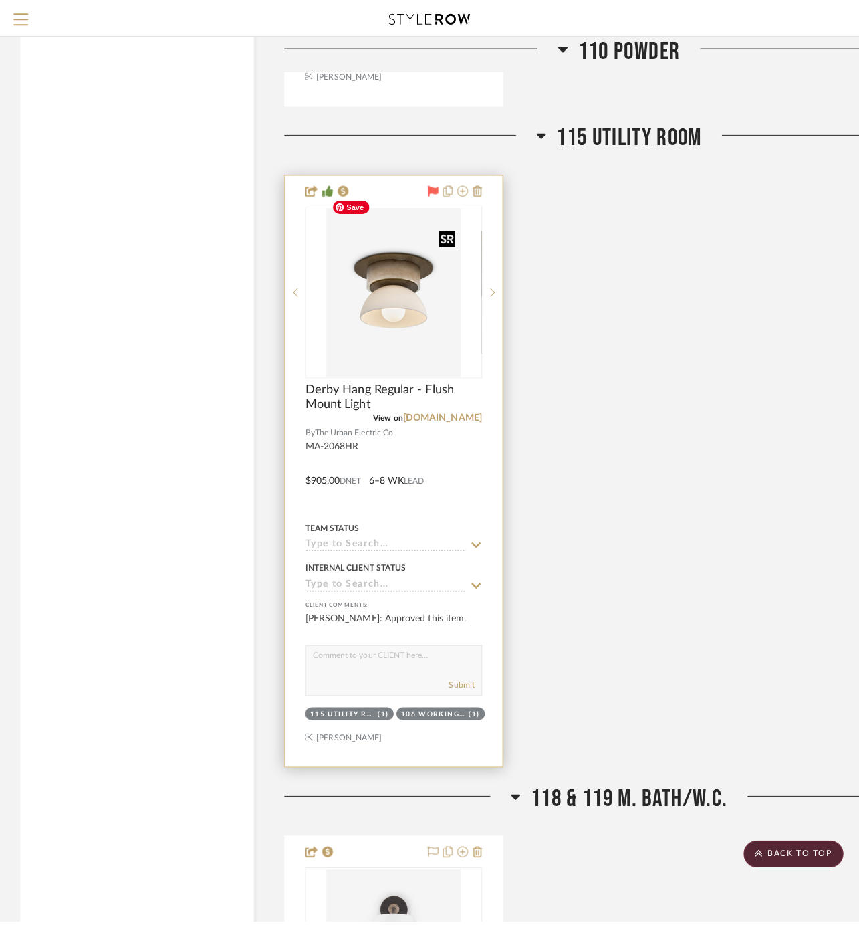
scroll to position [0, 0]
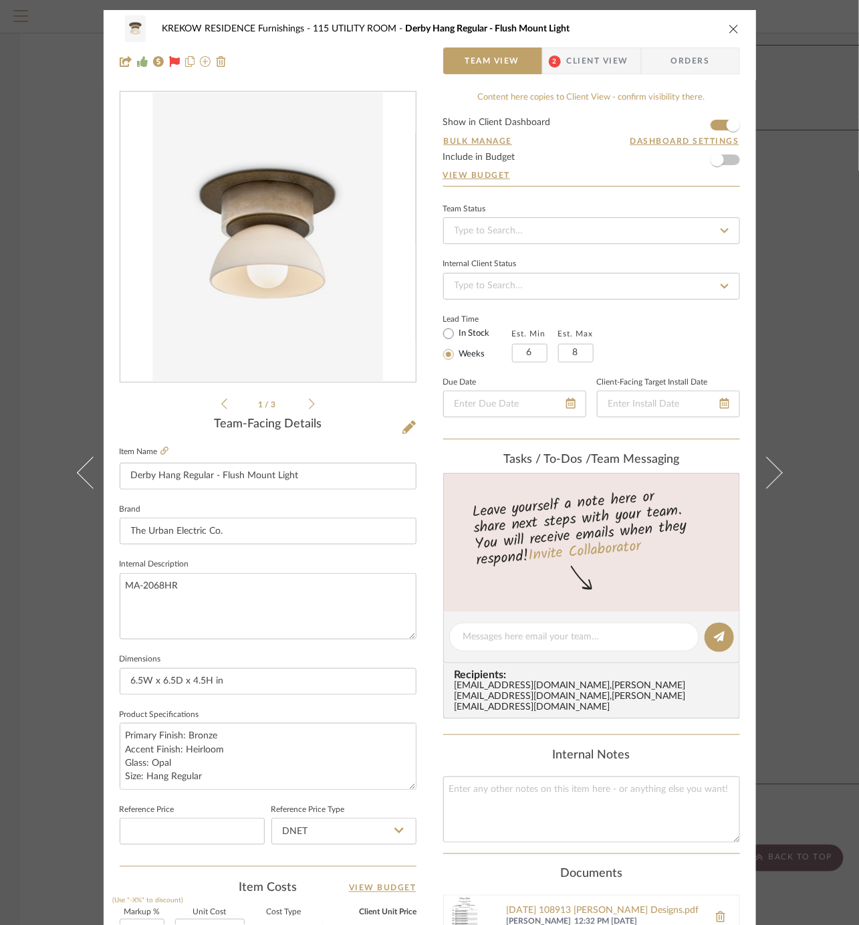
click at [698, 348] on div "Lead Time In Stock Weeks Est. Min 6 Est. Max 8" at bounding box center [591, 336] width 297 height 52
click at [818, 350] on div "KREKOW RESIDENCE Furnishings 115 UTILITY ROOM Derby Hang Regular - Flush Mount …" at bounding box center [429, 462] width 859 height 925
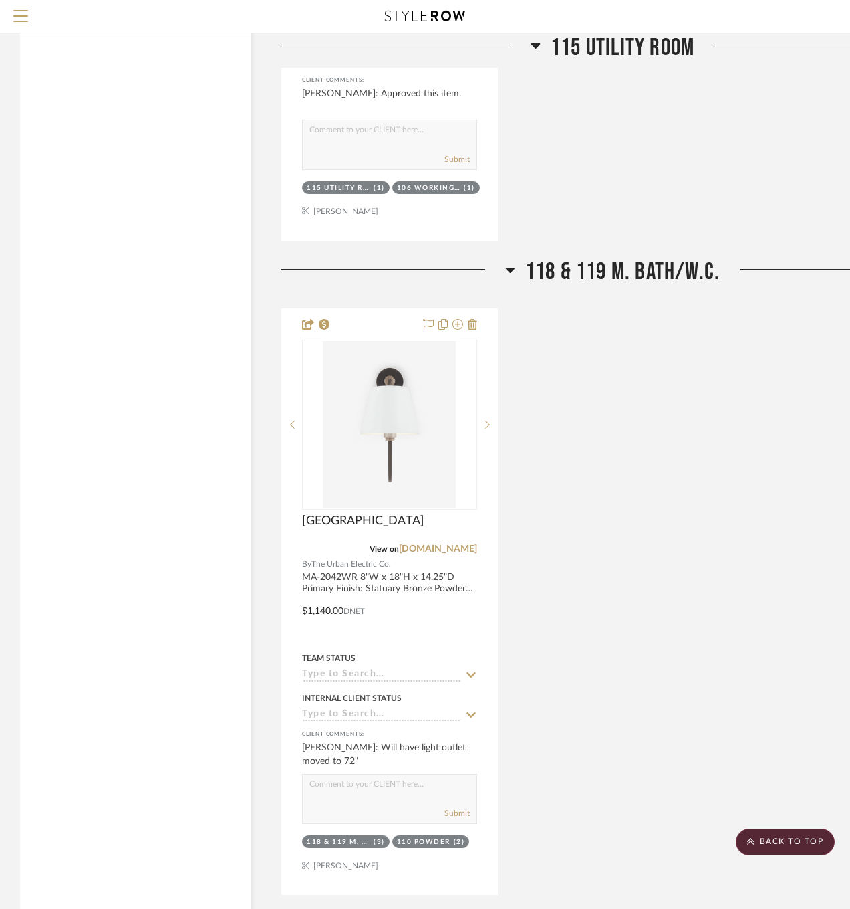
scroll to position [4687, 0]
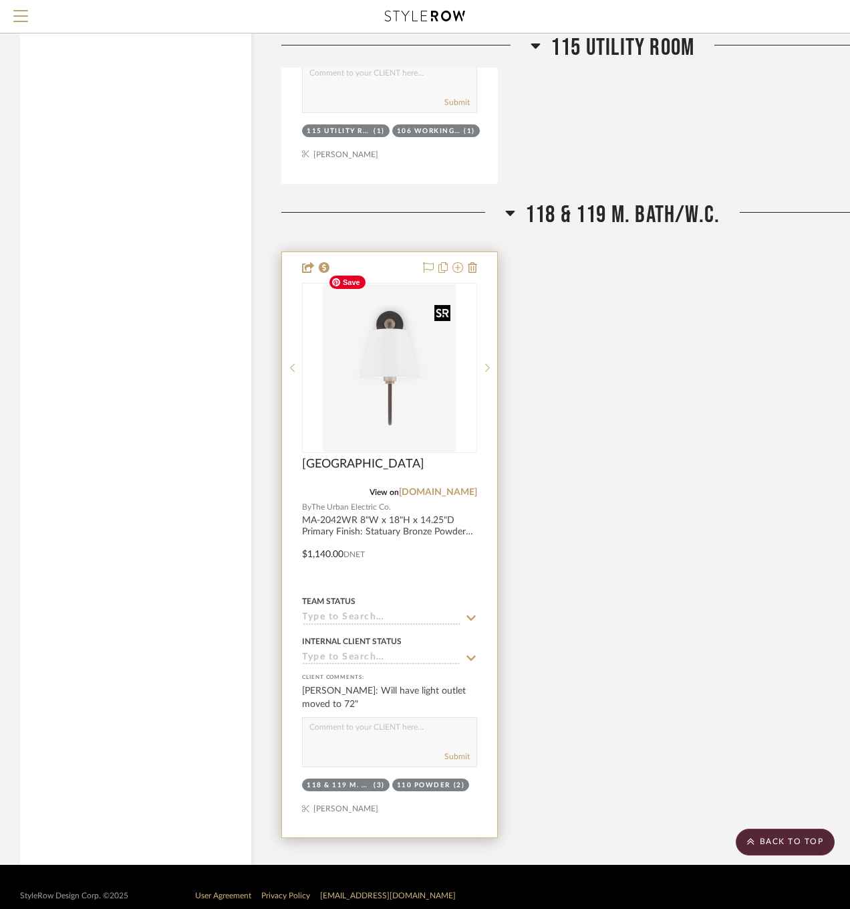
click at [396, 386] on img "0" at bounding box center [390, 367] width 133 height 167
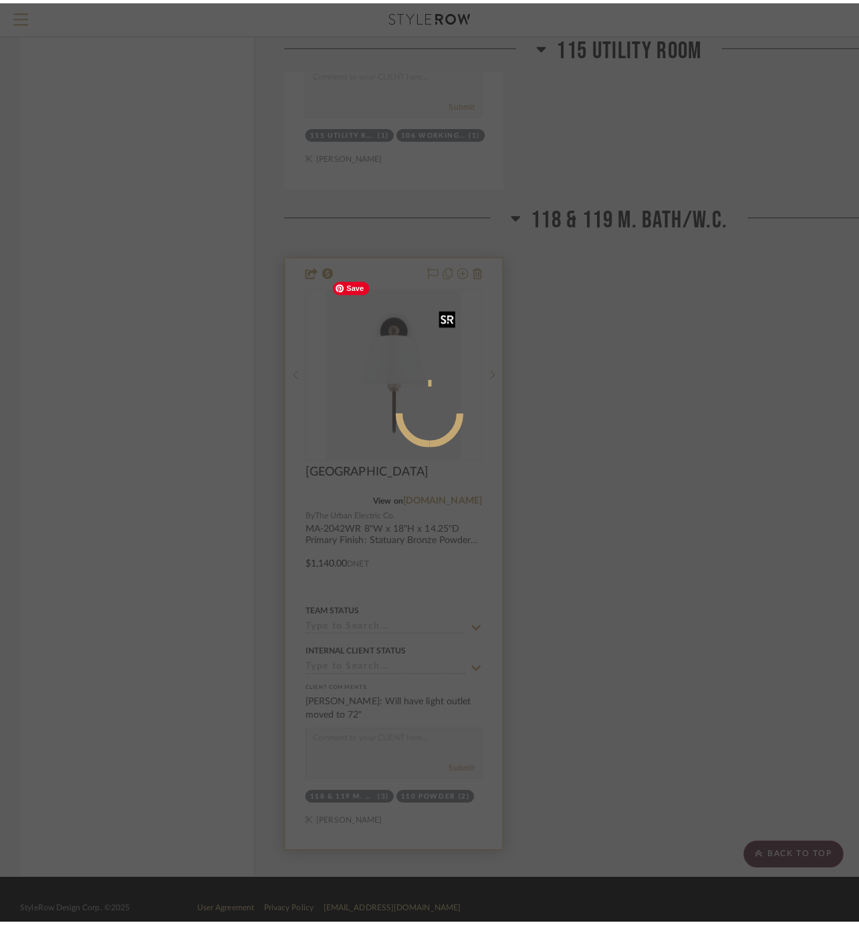
scroll to position [0, 0]
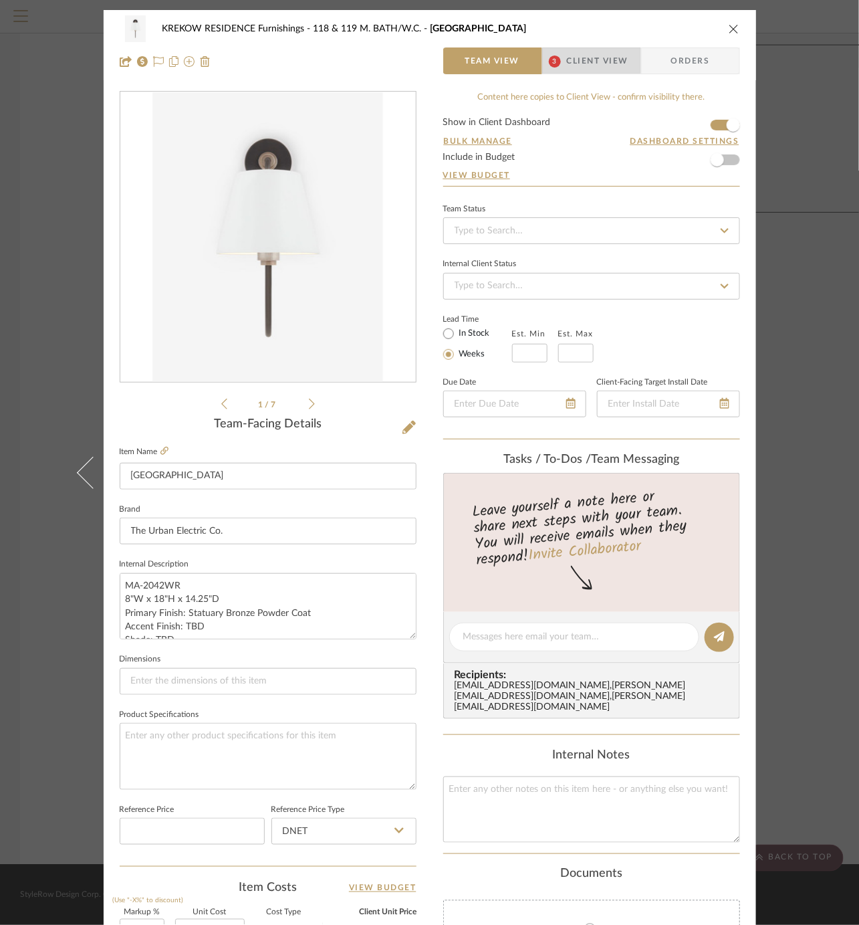
click at [571, 59] on span "Client View" at bounding box center [598, 60] width 62 height 27
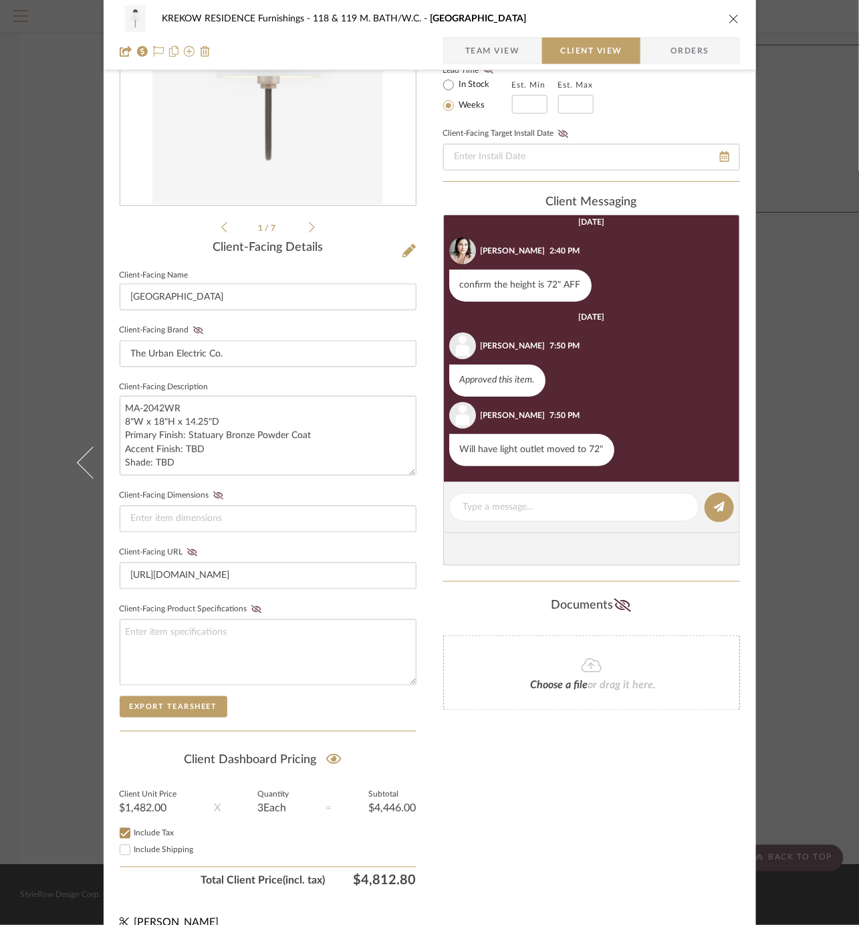
scroll to position [193, 0]
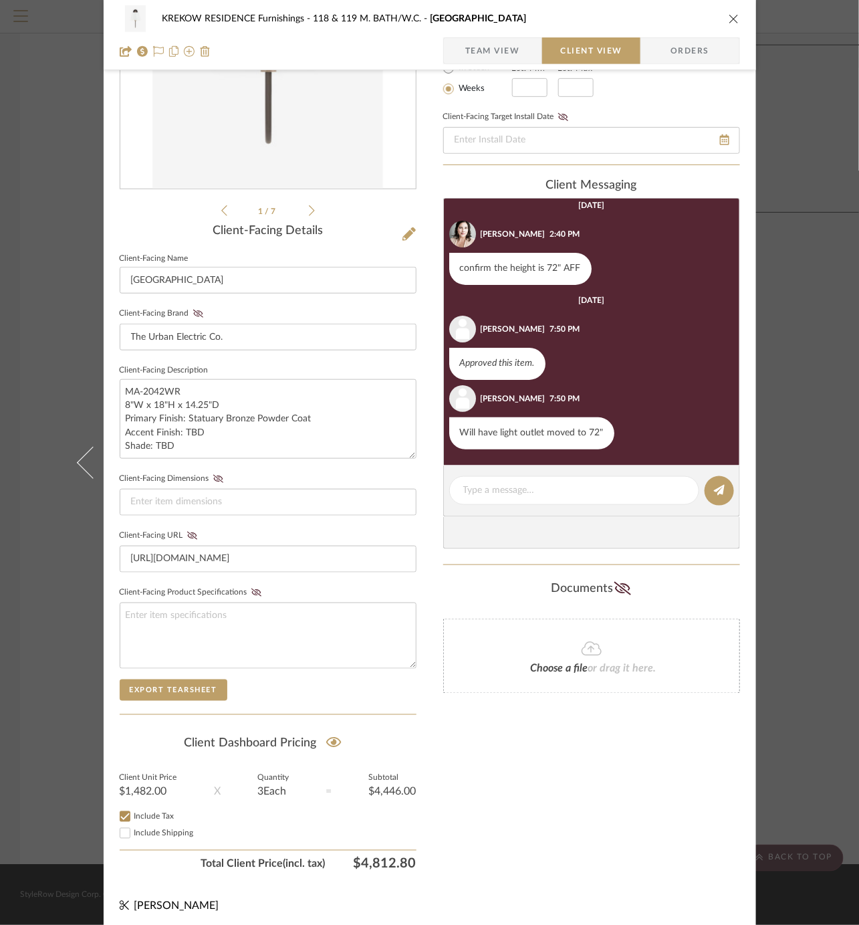
click at [479, 41] on span "Team View" at bounding box center [492, 50] width 55 height 27
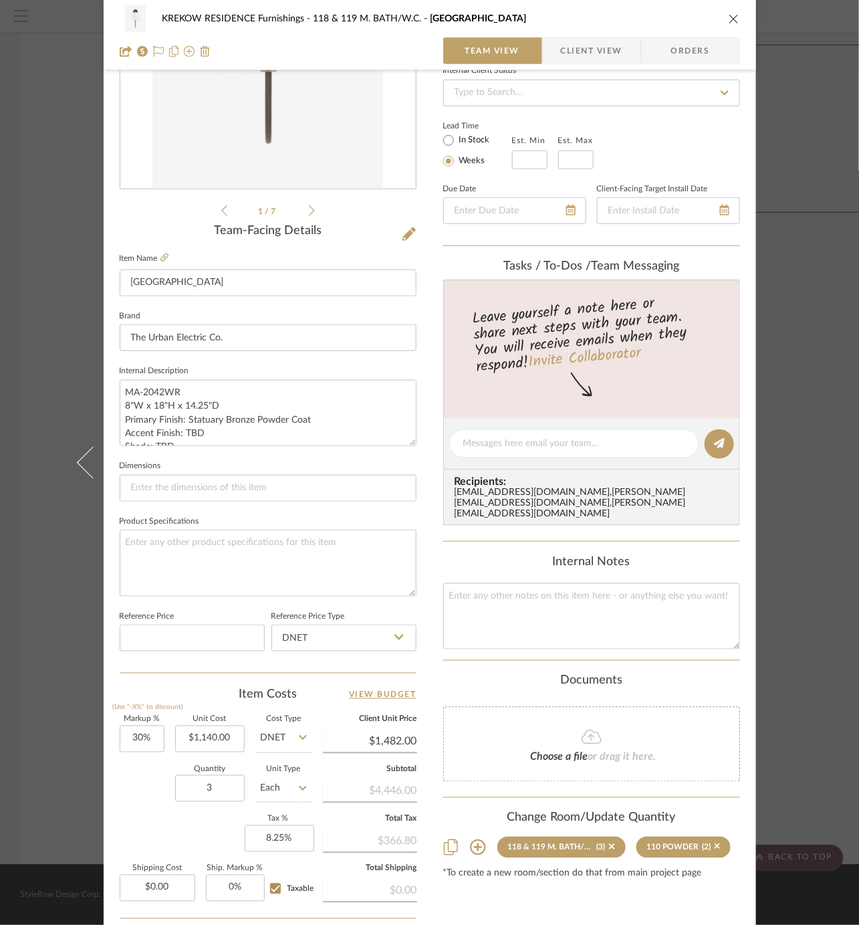
click at [52, 636] on div "KREKOW RESIDENCE Furnishings 118 & 119 M. BATH/W.C. Nyhavn Team View Client Vie…" at bounding box center [429, 462] width 859 height 925
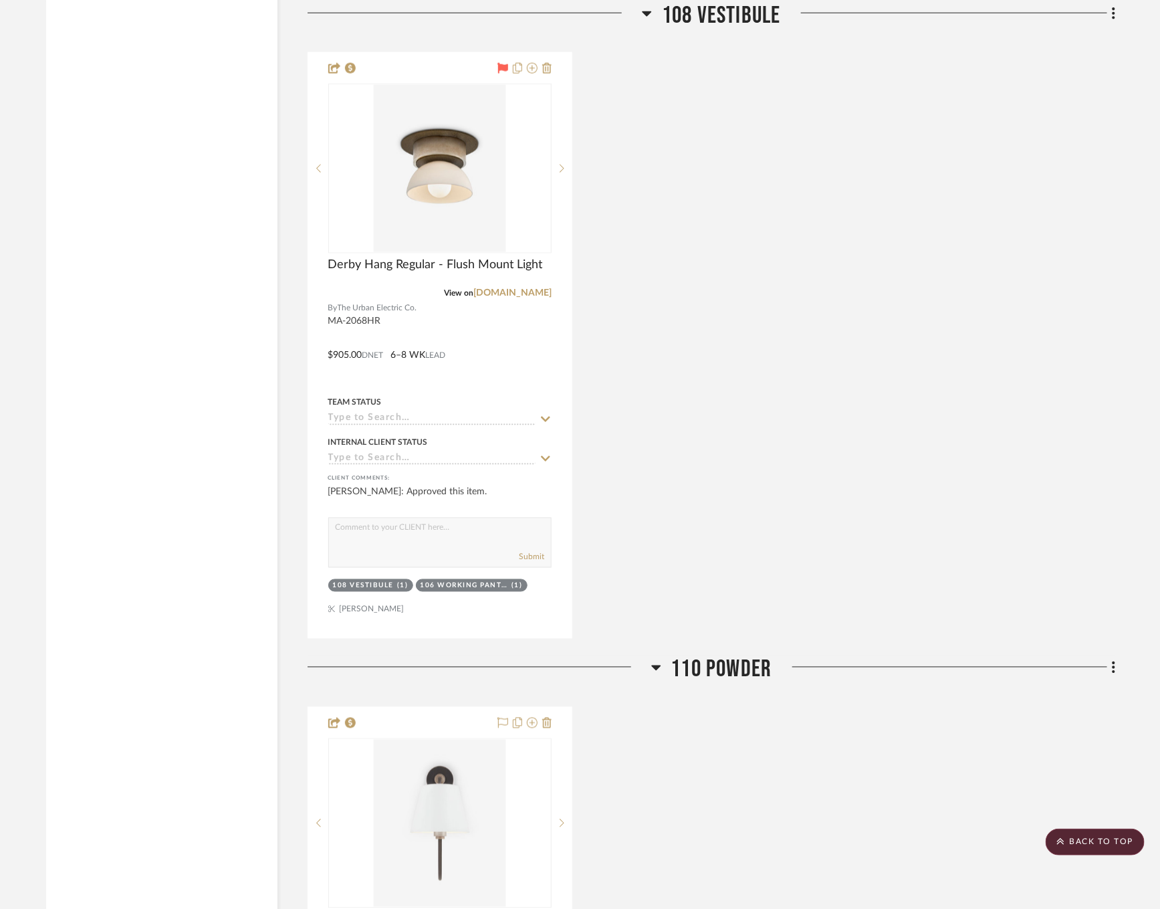
scroll to position [3034, 0]
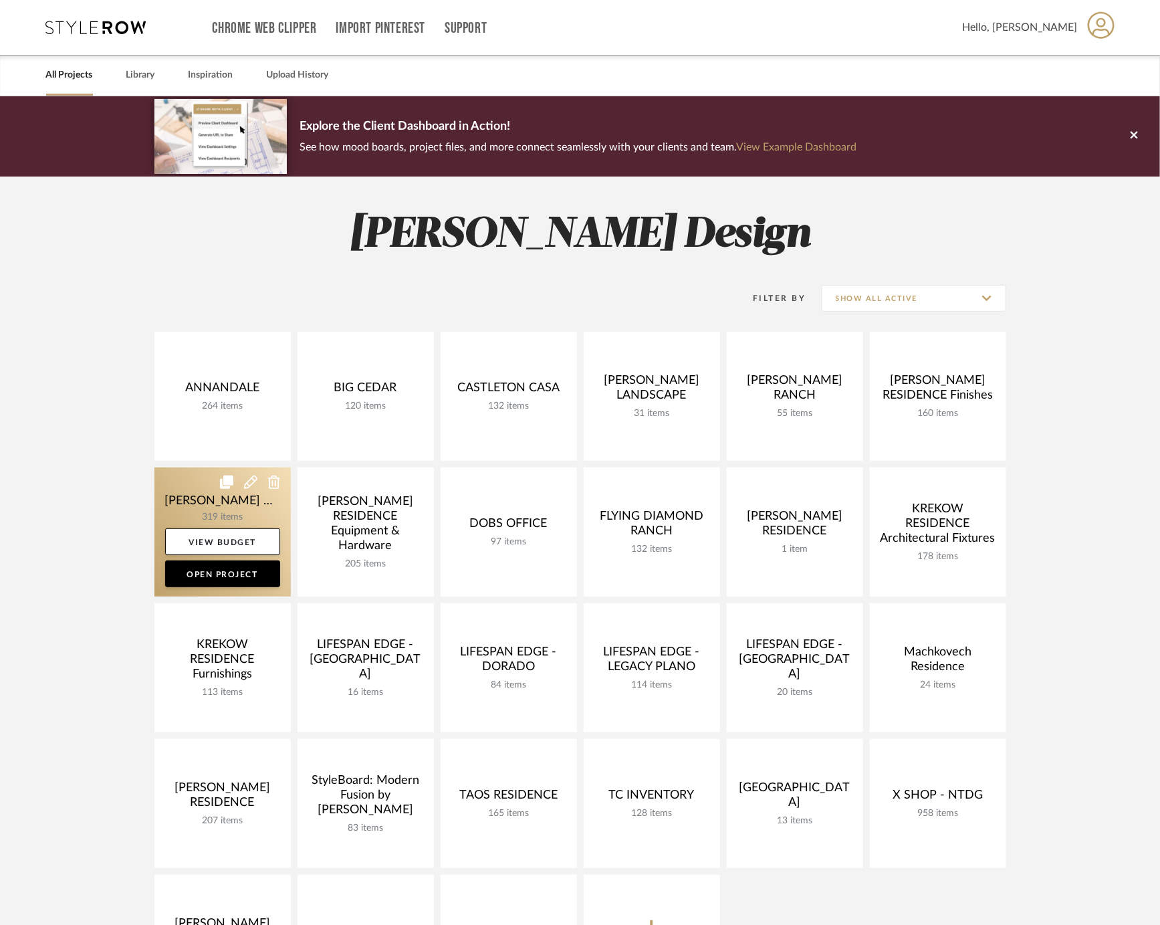
click at [213, 501] on link at bounding box center [222, 531] width 136 height 129
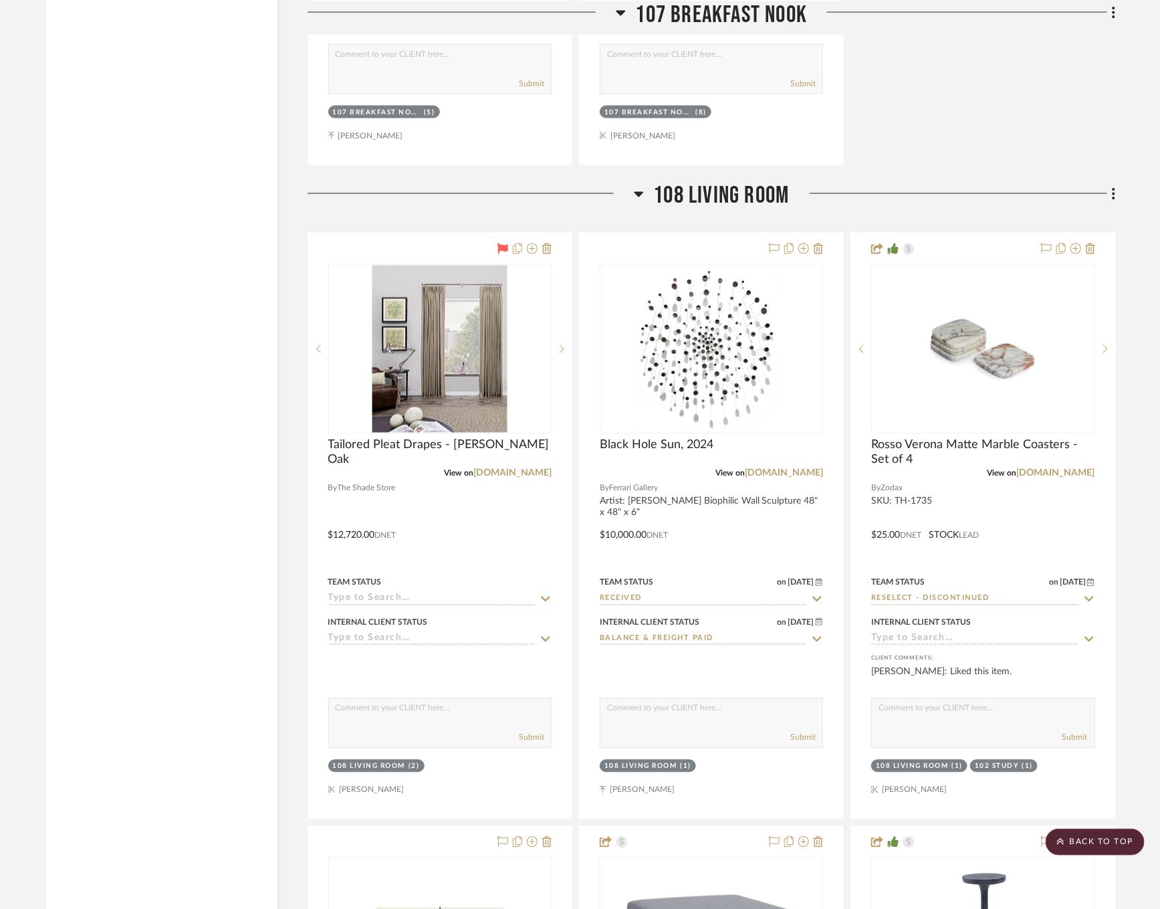
scroll to position [11821, 0]
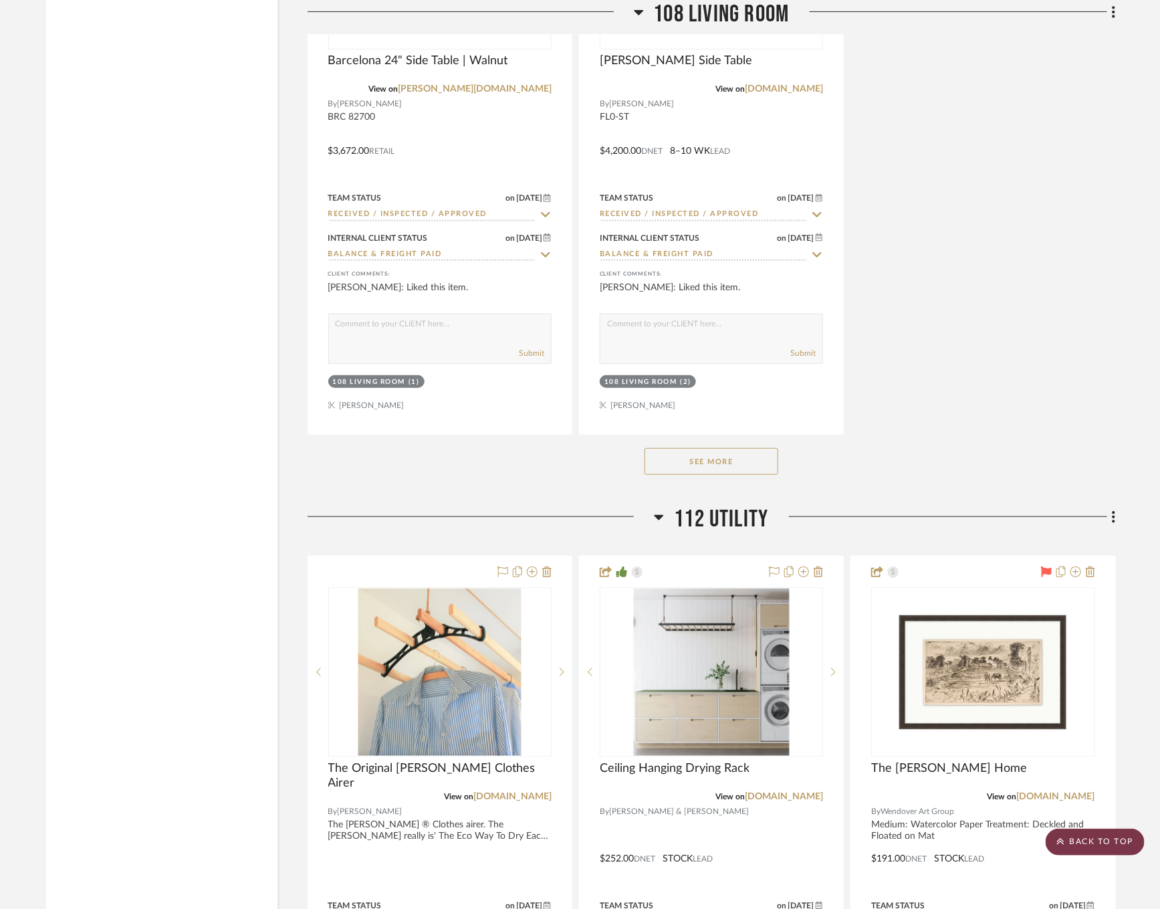
click at [1101, 848] on scroll-to-top-button "BACK TO TOP" at bounding box center [1095, 841] width 99 height 27
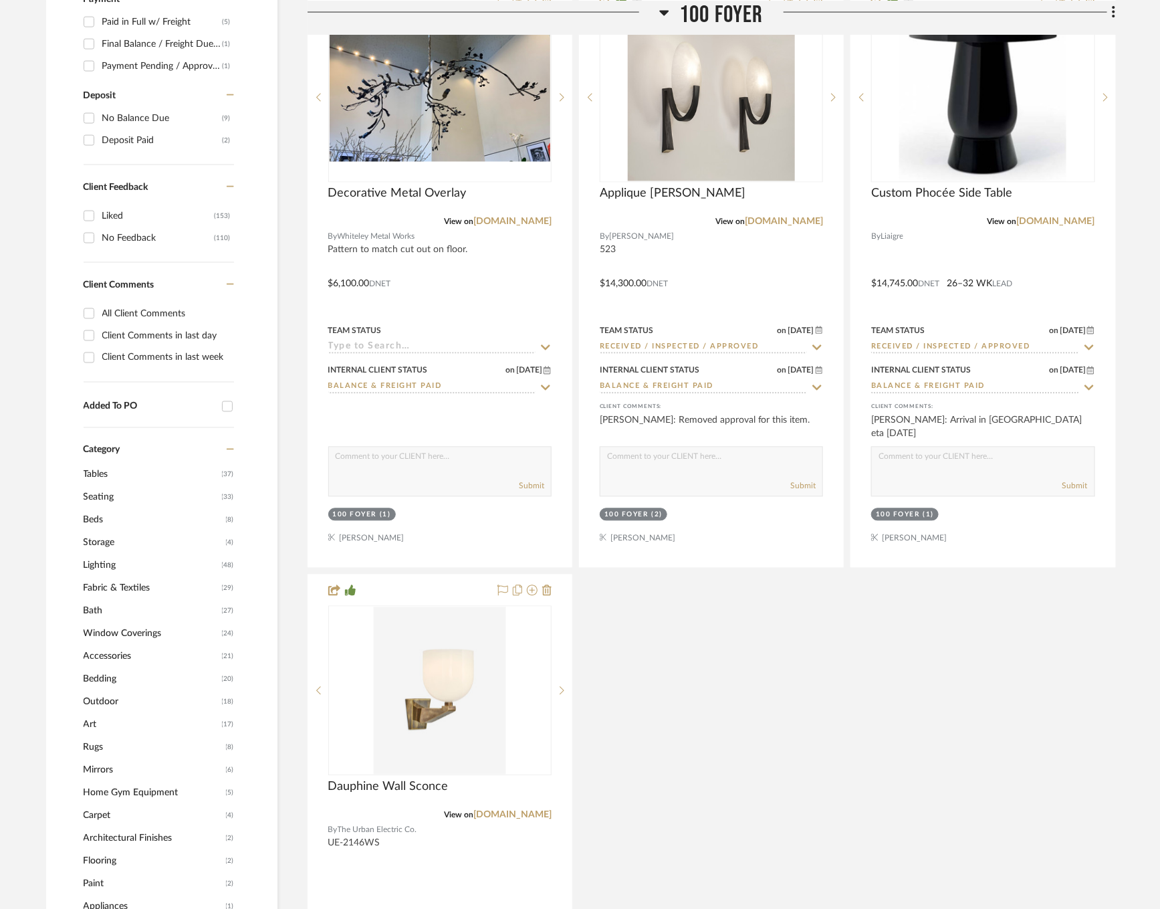
scroll to position [1714, 0]
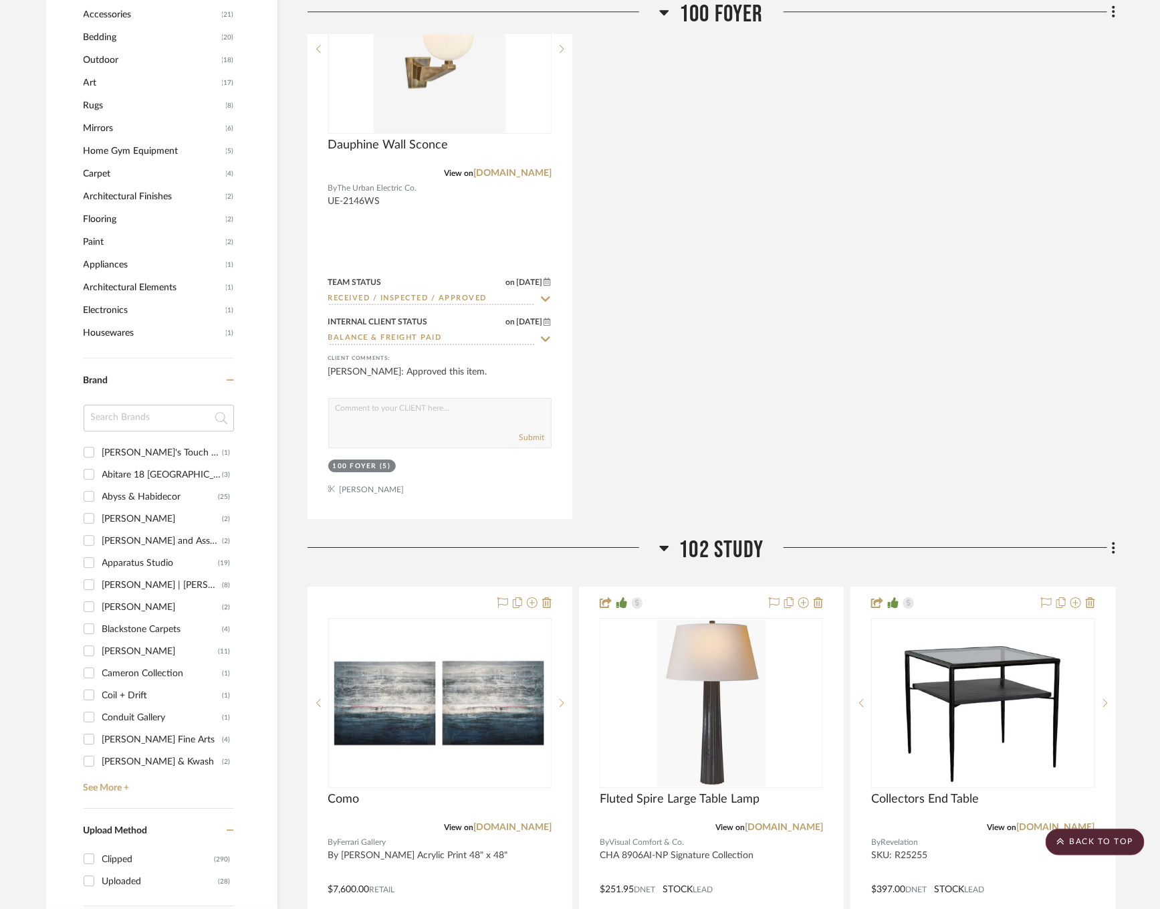
click at [104, 792] on div "Brand Aaron's Touch Up (1) Abitare 18 Dallas (3) Abyss & Habidecor (25) Alexand…" at bounding box center [159, 583] width 150 height 450
click at [104, 790] on div "Brand Aaron's Touch Up (1) Abitare 18 Dallas (3) Abyss & Habidecor (25) Alexand…" at bounding box center [159, 583] width 150 height 450
click at [106, 788] on link "See More +" at bounding box center [157, 782] width 154 height 21
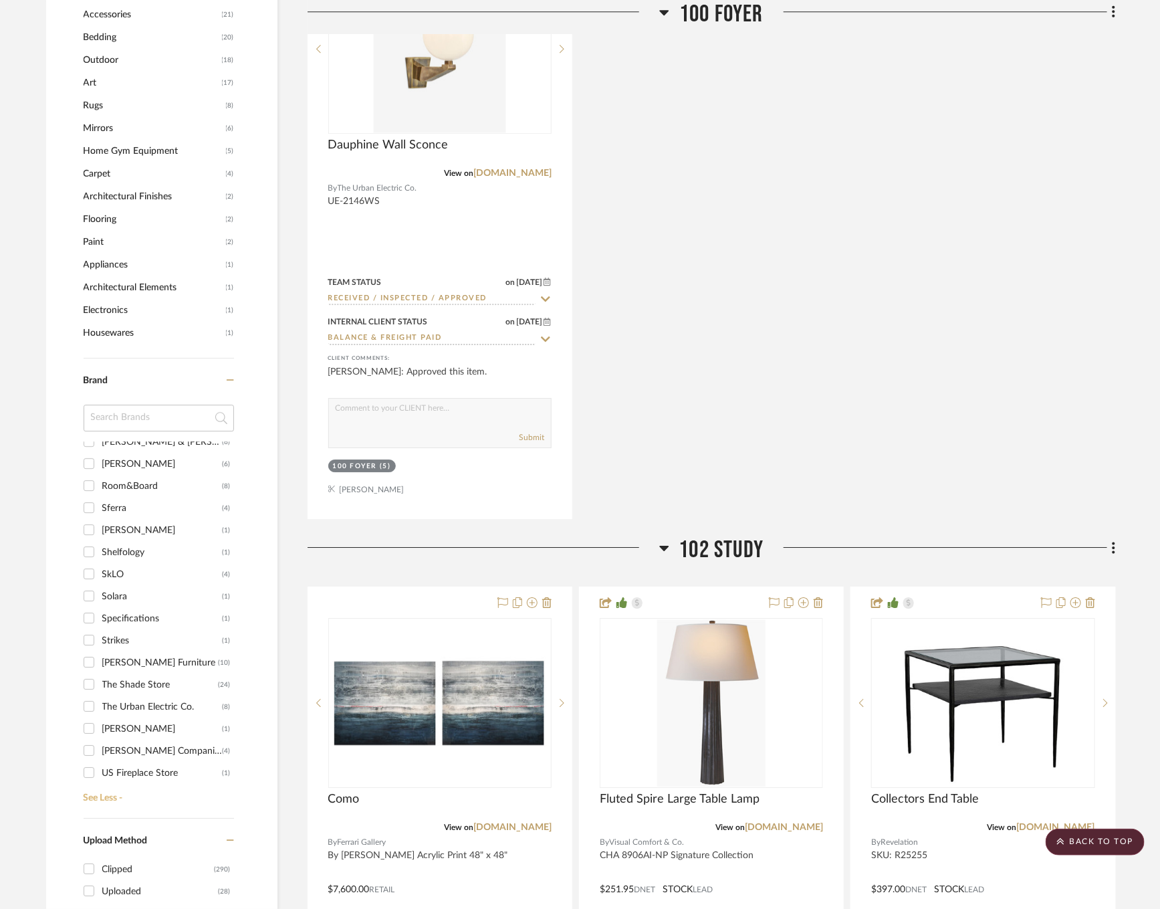
scroll to position [1623, 0]
click at [124, 635] on div "[PERSON_NAME]" at bounding box center [162, 639] width 120 height 21
click at [100, 635] on input "Verellen (9)" at bounding box center [88, 638] width 21 height 21
checkbox input "true"
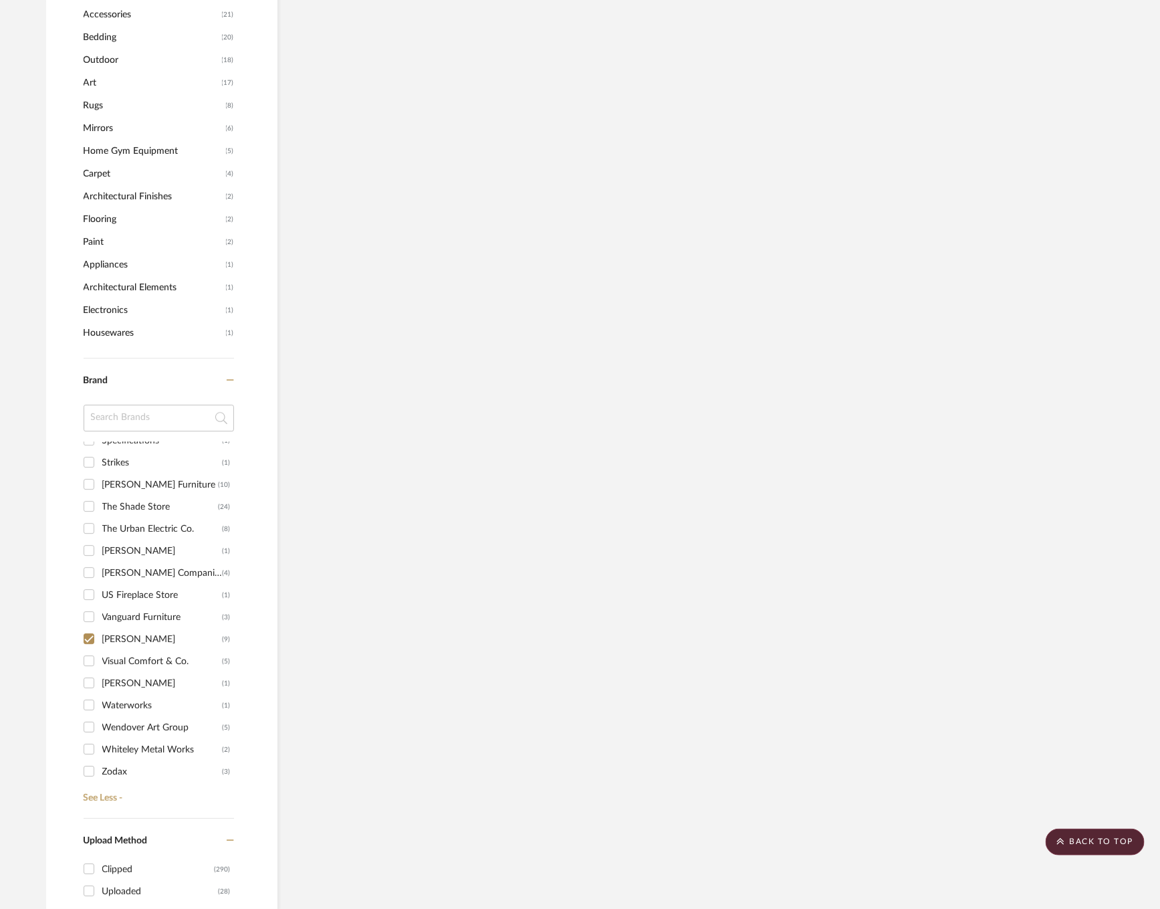
scroll to position [1230, 0]
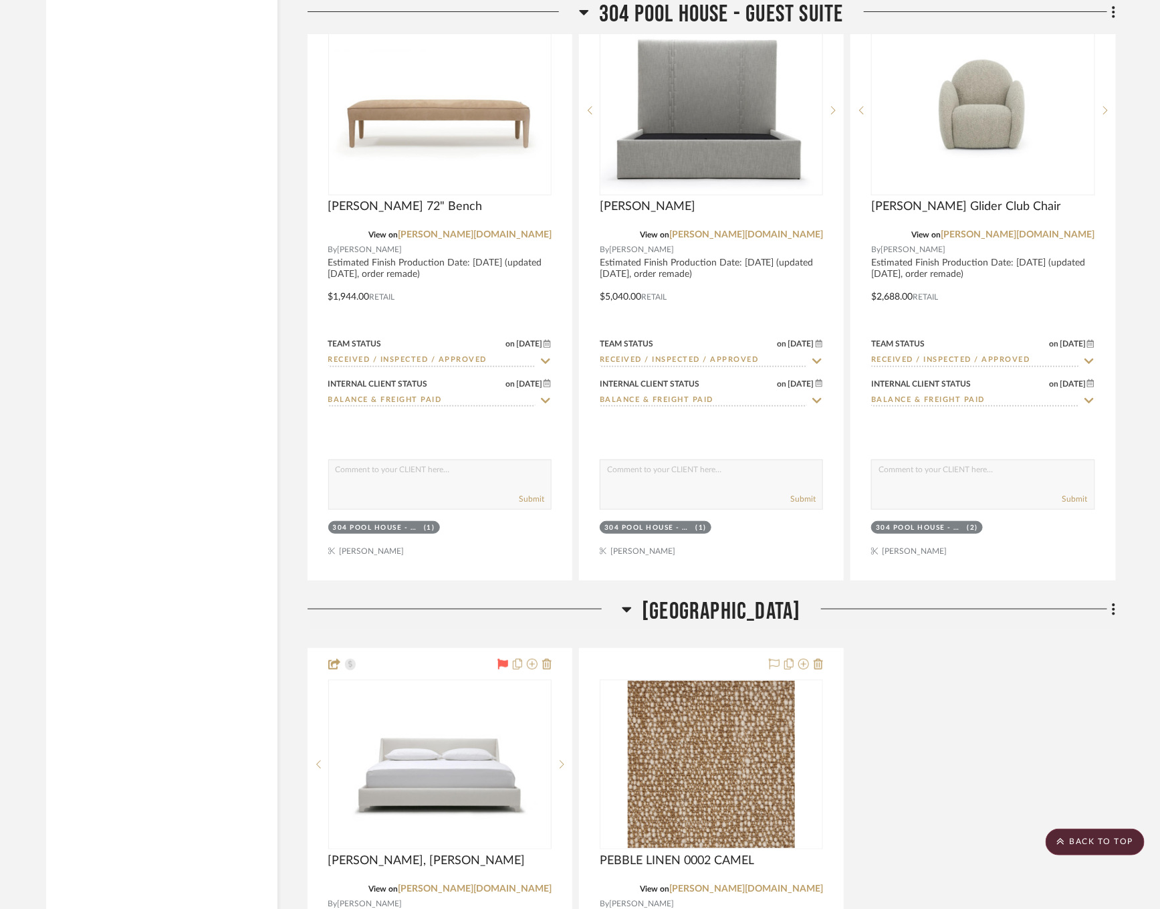
scroll to position [2794, 0]
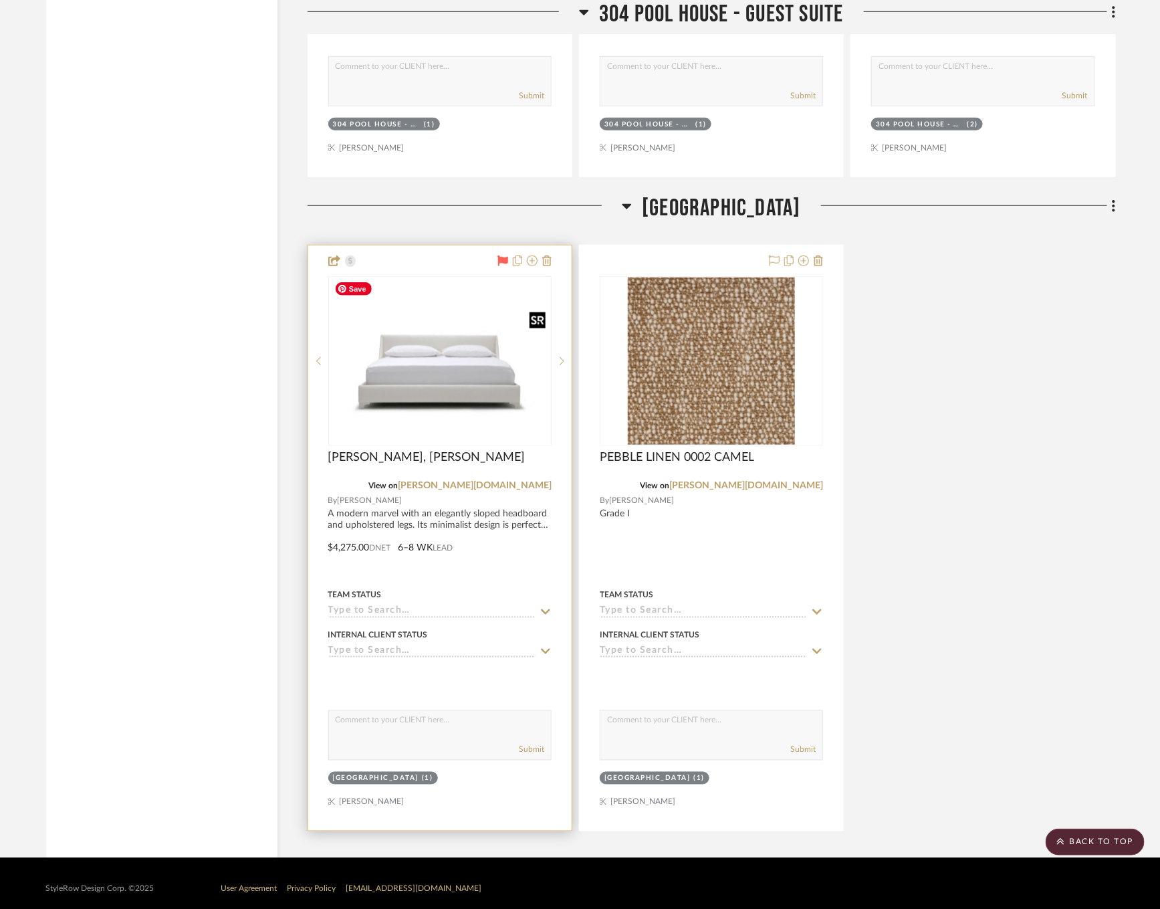
click at [0, 0] on img at bounding box center [0, 0] width 0 height 0
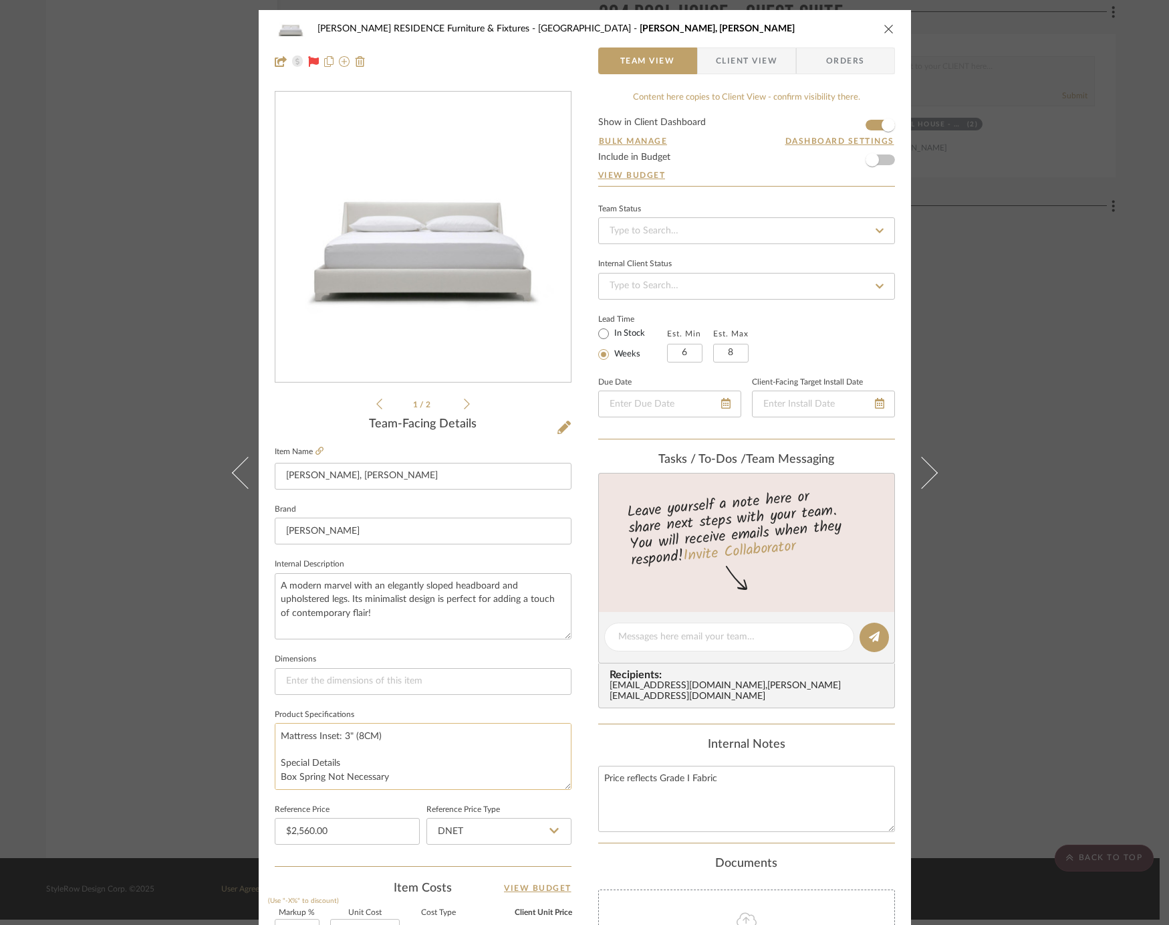
scroll to position [0, 0]
click at [175, 657] on div "COBLE RESIDENCE Furniture & Fixtures Carriage House Mabel Bed, King Team View C…" at bounding box center [584, 462] width 1169 height 925
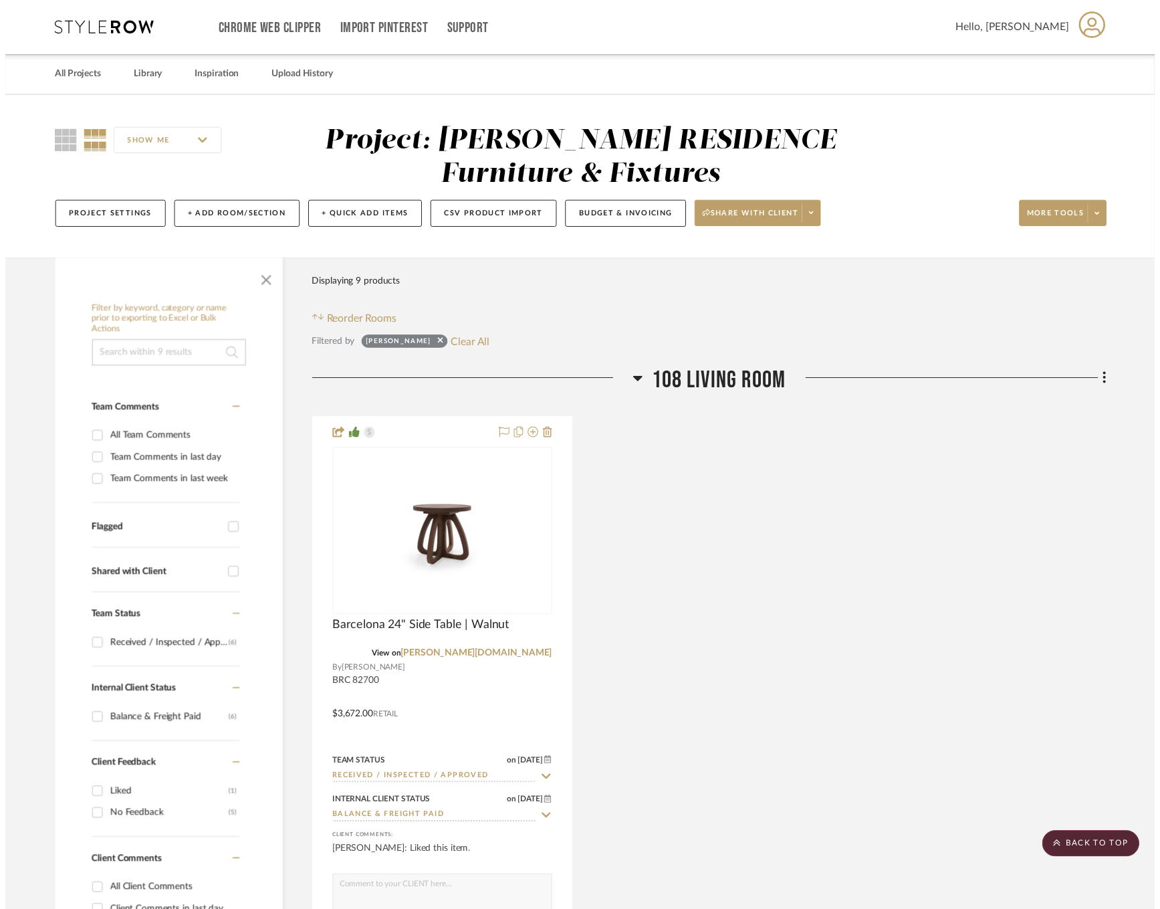
scroll to position [2794, 0]
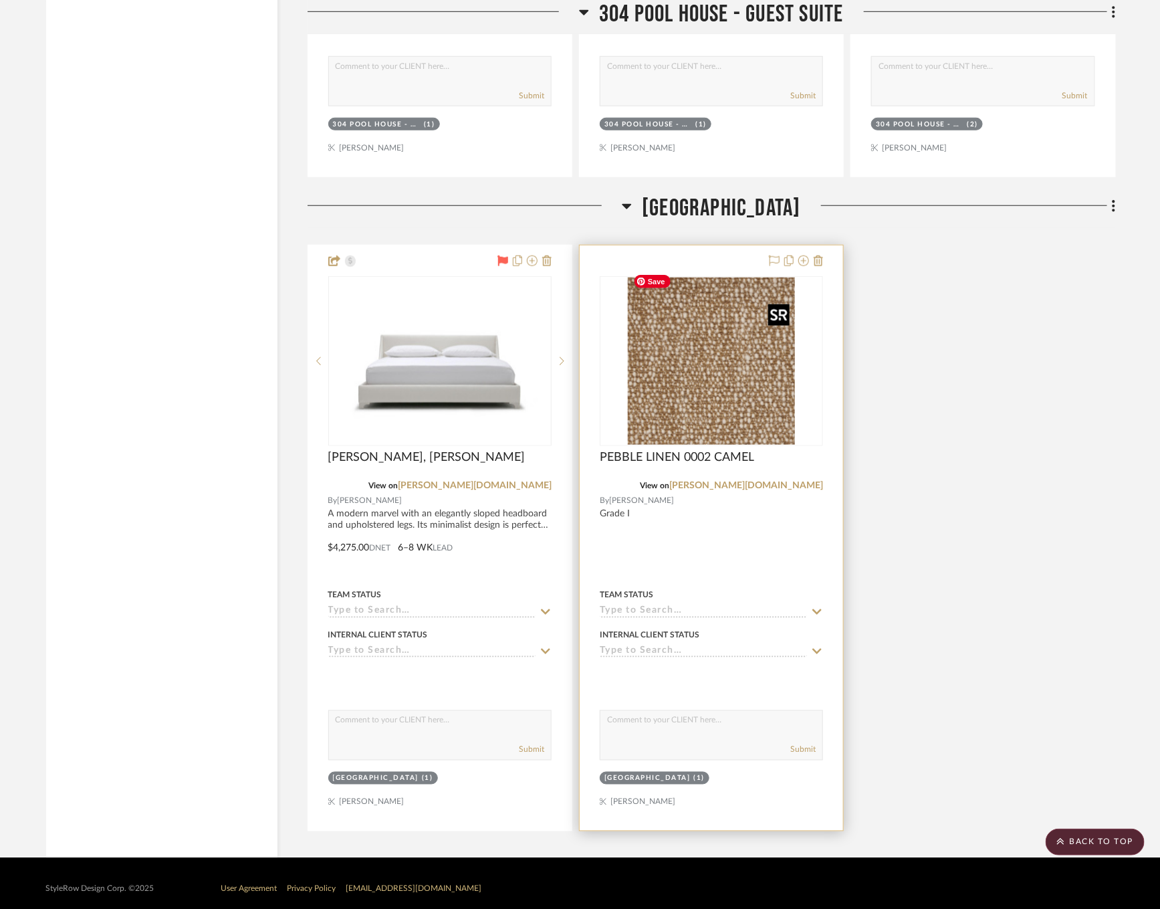
click at [701, 326] on img "0" at bounding box center [711, 360] width 167 height 167
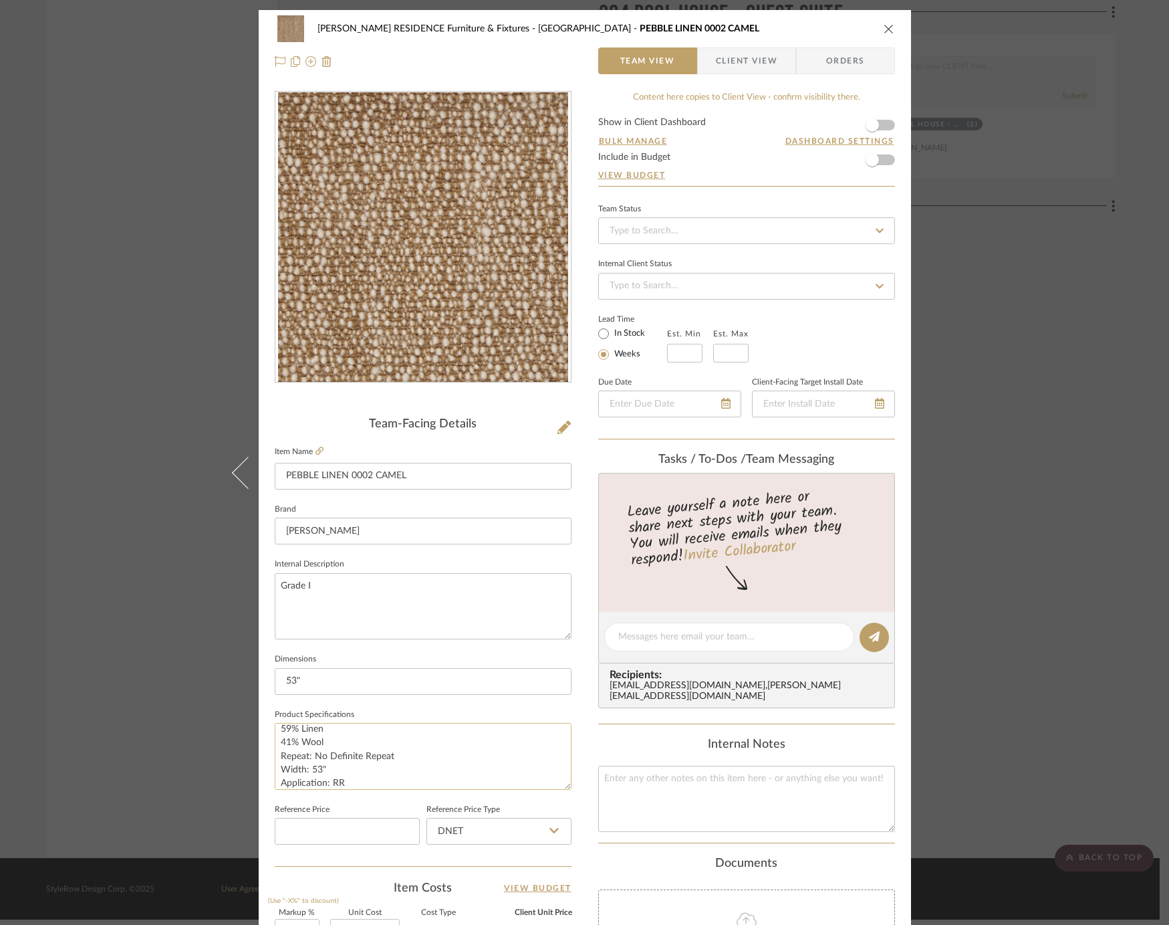
scroll to position [0, 0]
click at [147, 457] on div "COBLE RESIDENCE Furniture & Fixtures Carriage House PEBBLE LINEN 0002 CAMEL Tea…" at bounding box center [584, 462] width 1169 height 925
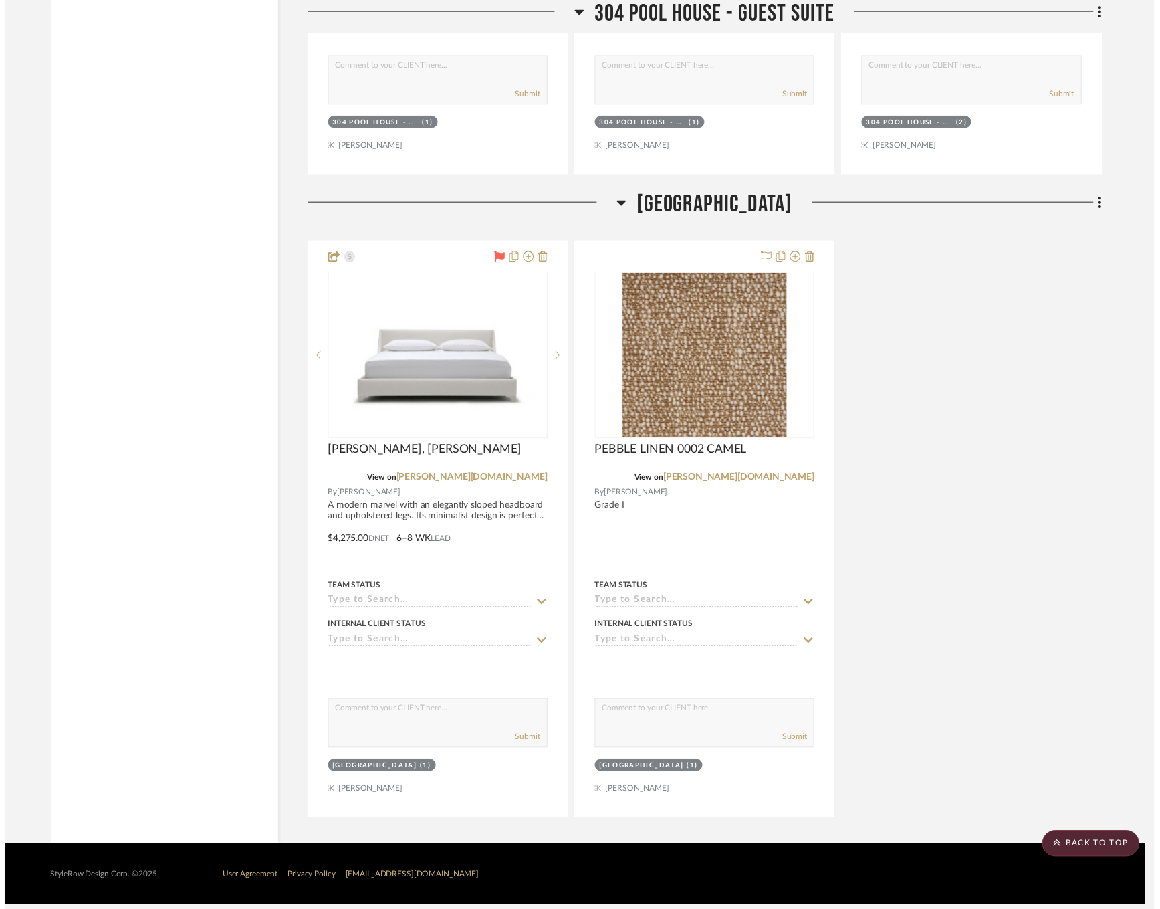
scroll to position [2794, 0]
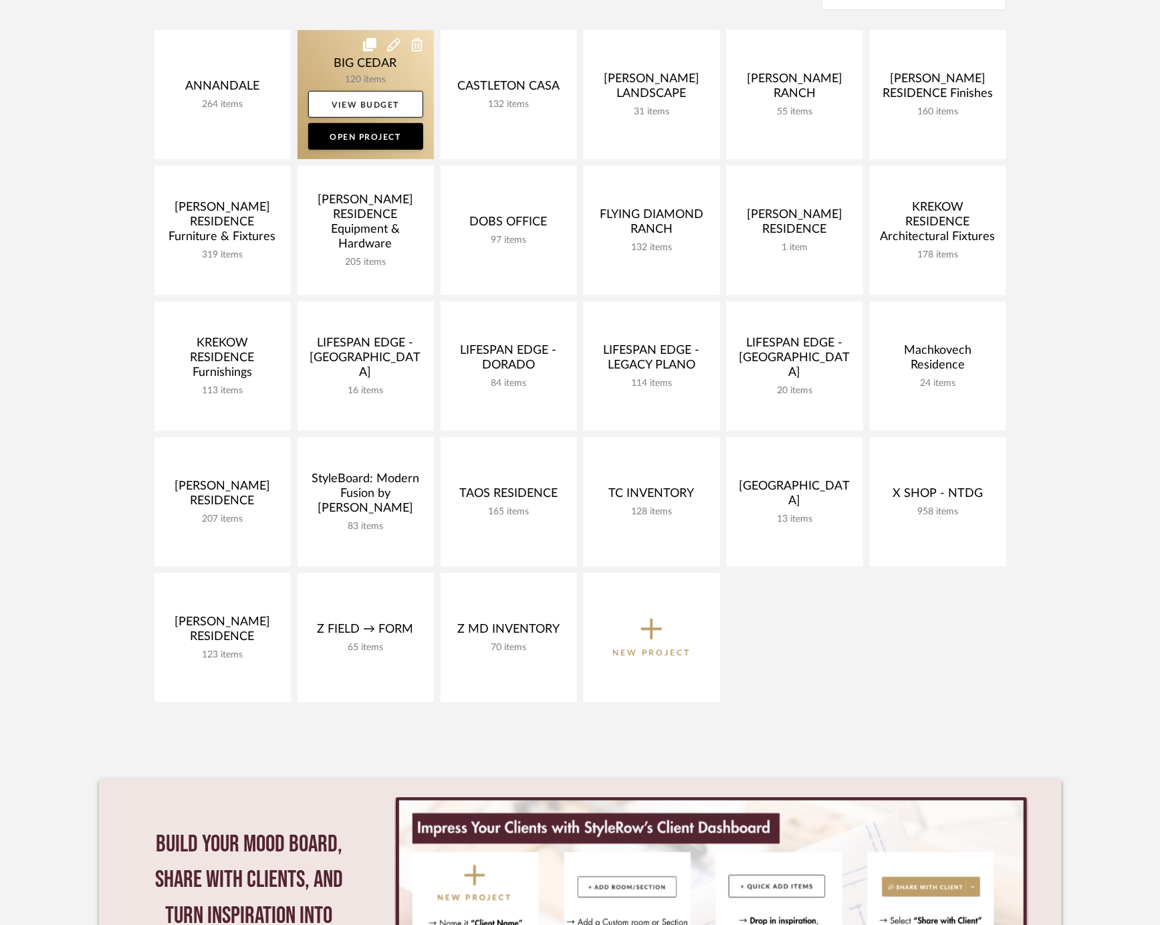
scroll to position [301, 0]
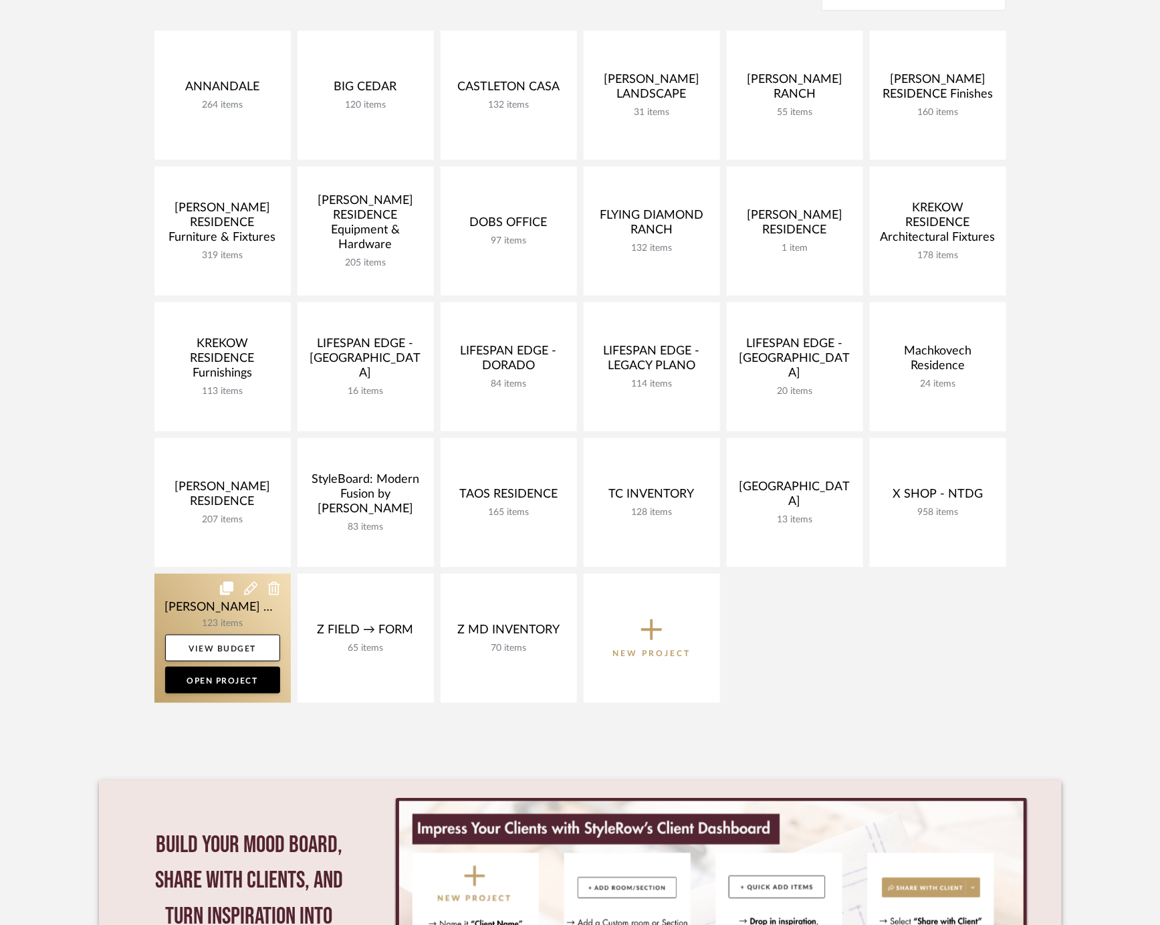
click at [188, 613] on link at bounding box center [222, 638] width 136 height 129
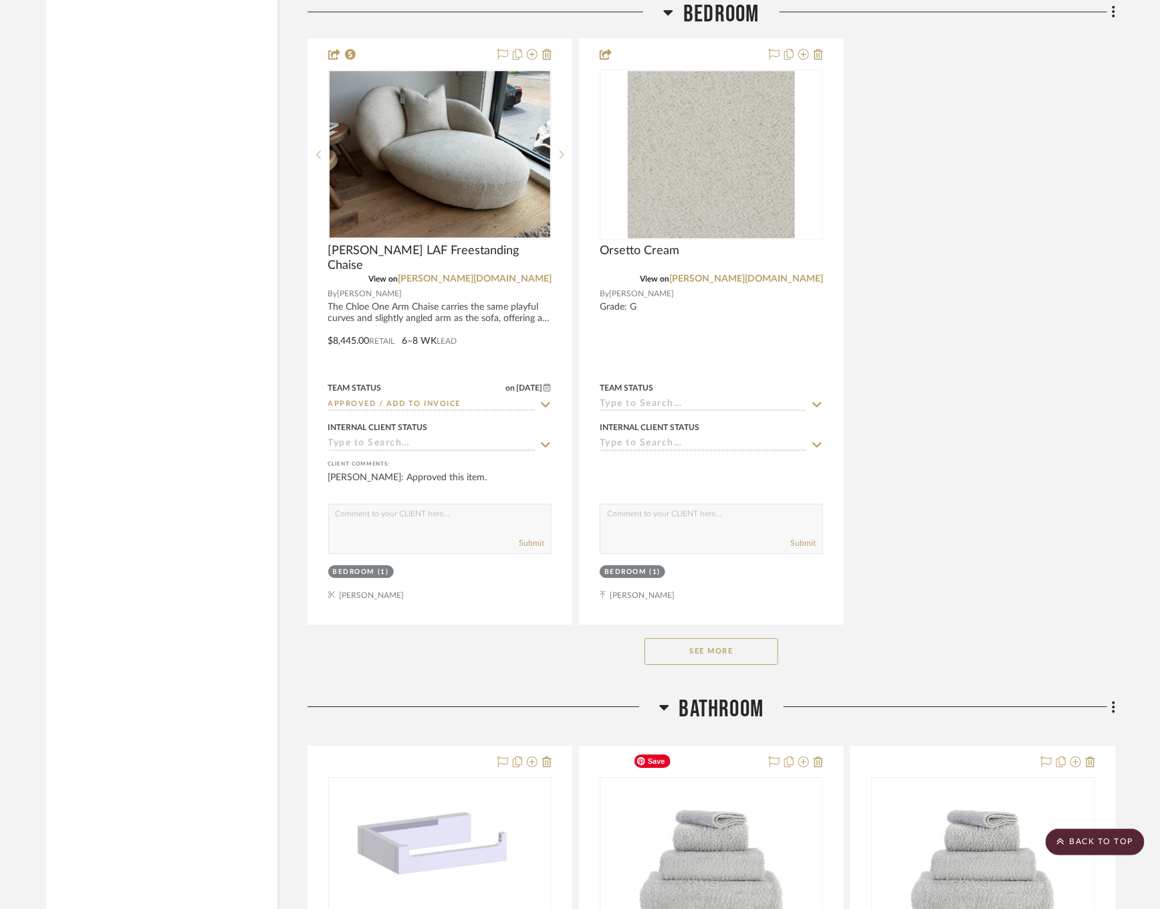
scroll to position [8486, 0]
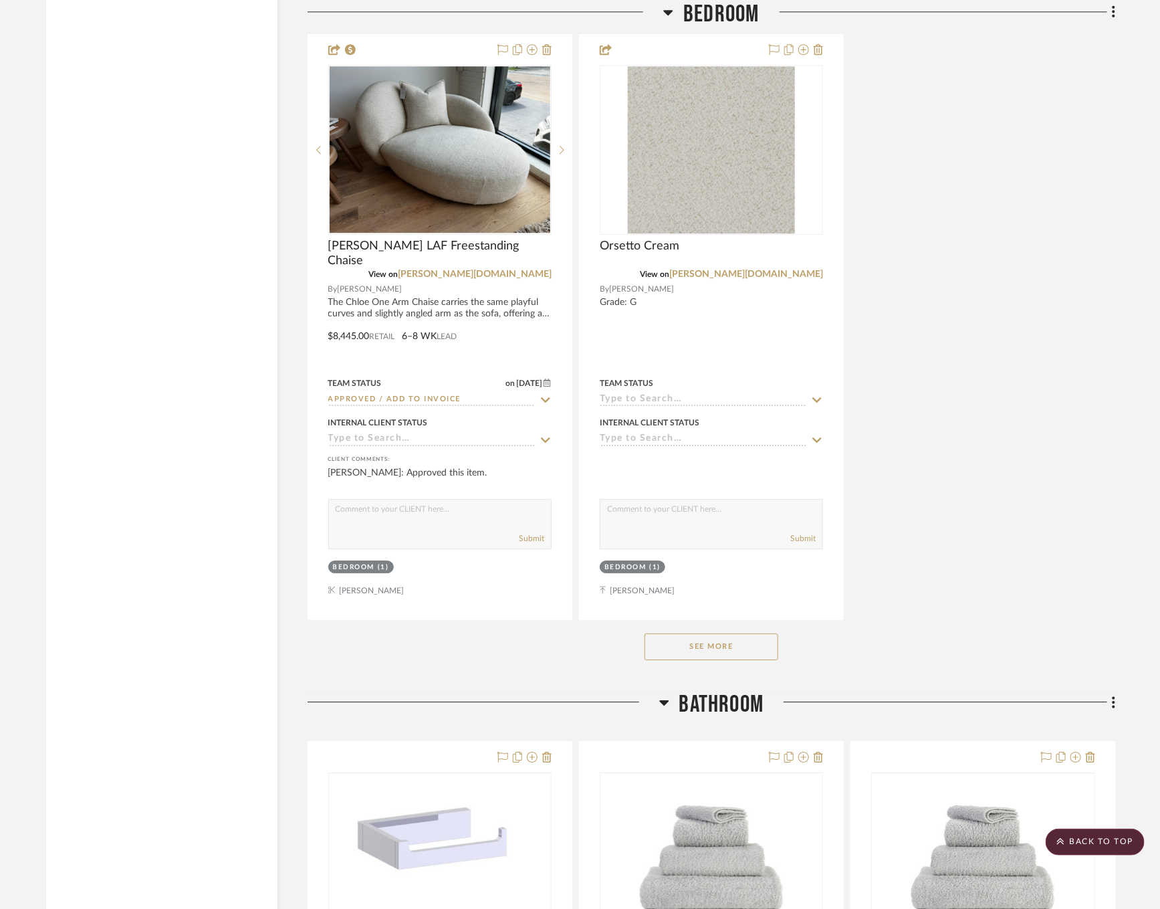
click at [709, 633] on button "See More" at bounding box center [712, 646] width 134 height 27
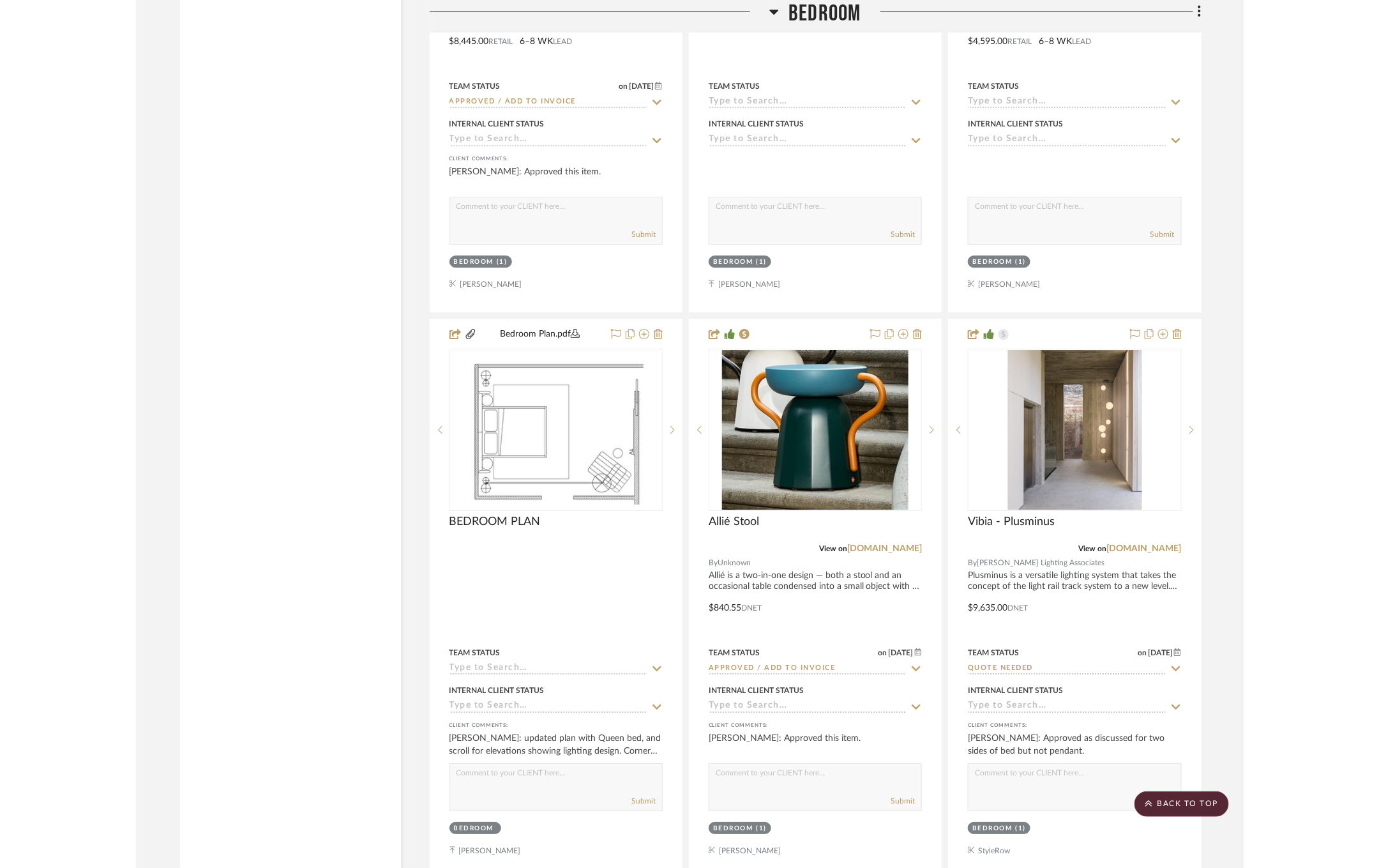
scroll to position [8388, 0]
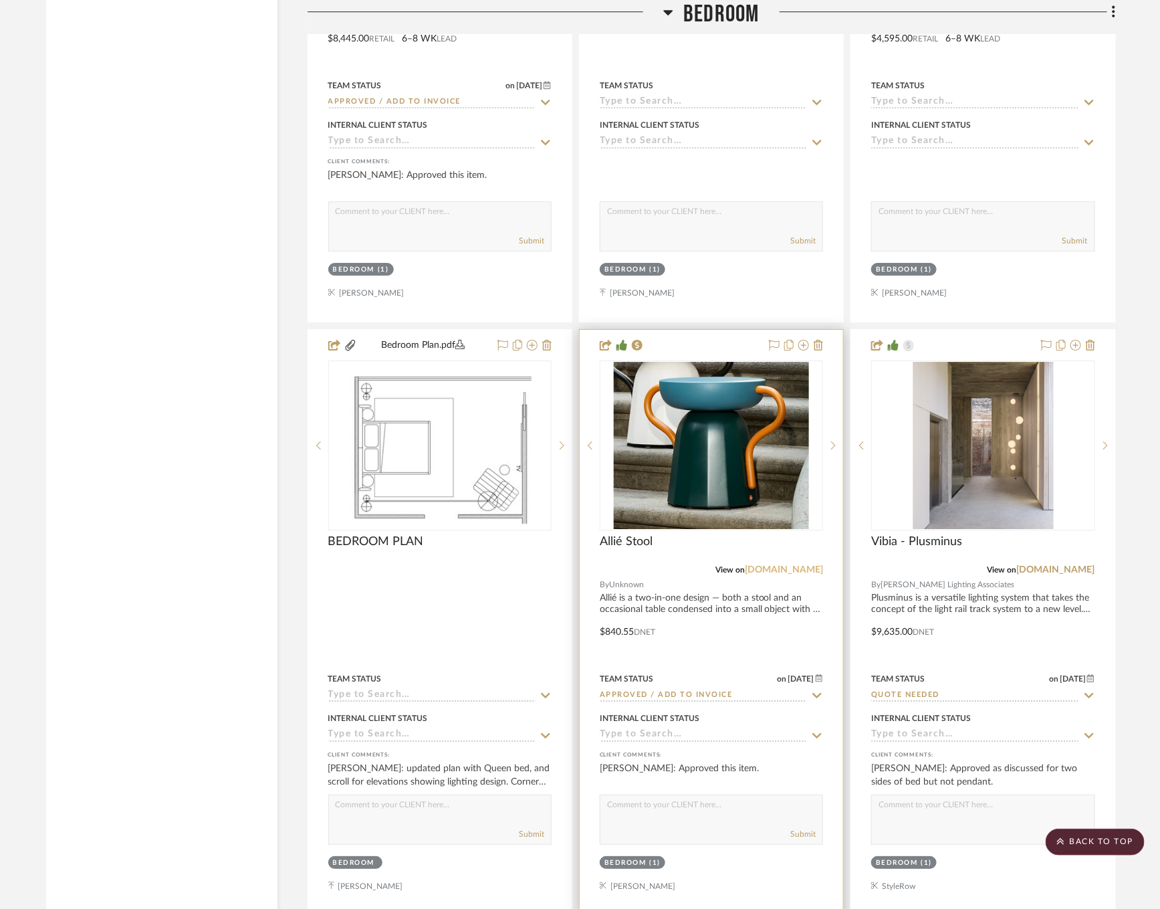
click at [764, 565] on link "[DOMAIN_NAME]" at bounding box center [784, 569] width 78 height 9
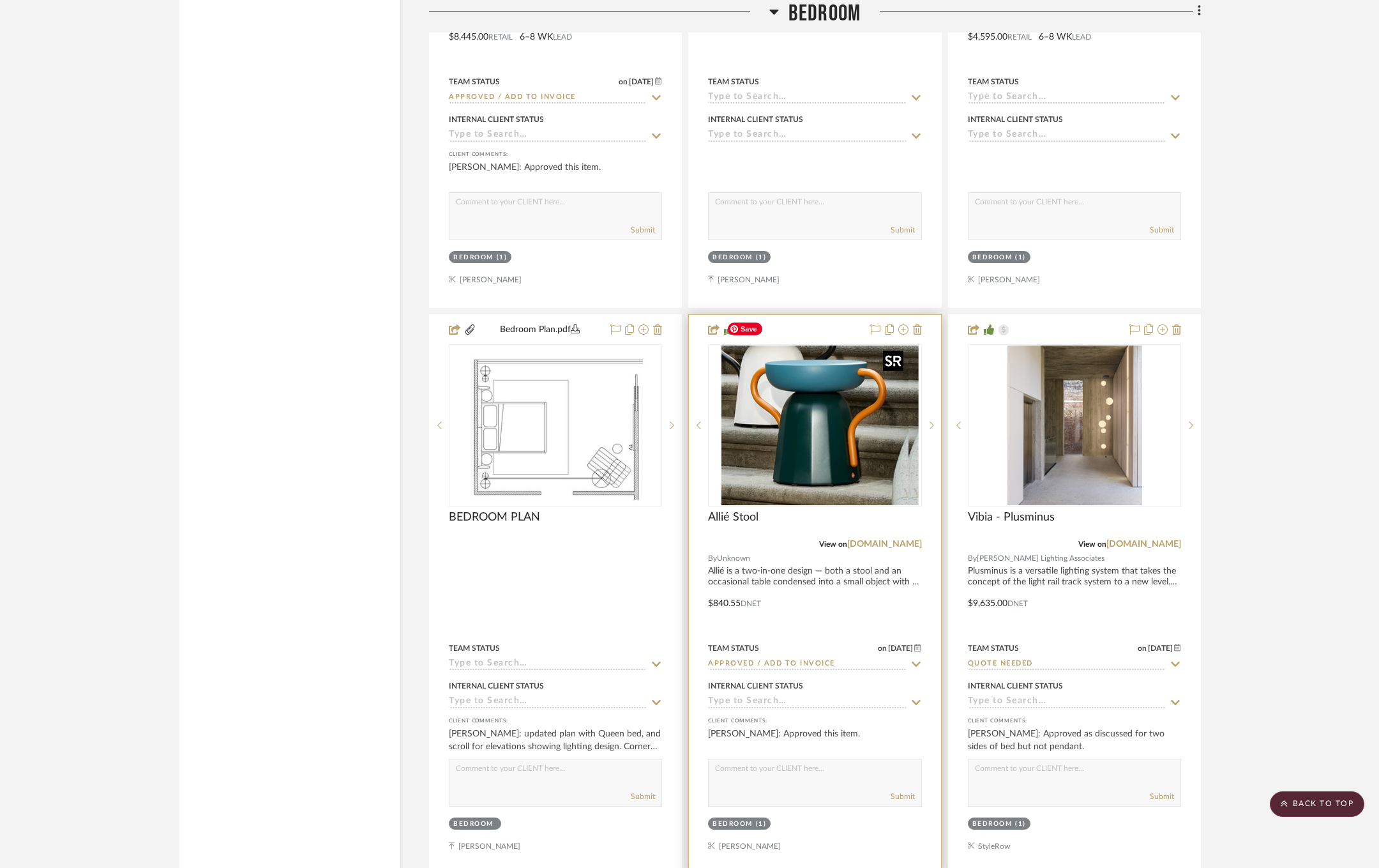
click at [854, 410] on img "0" at bounding box center [825, 425] width 187 height 159
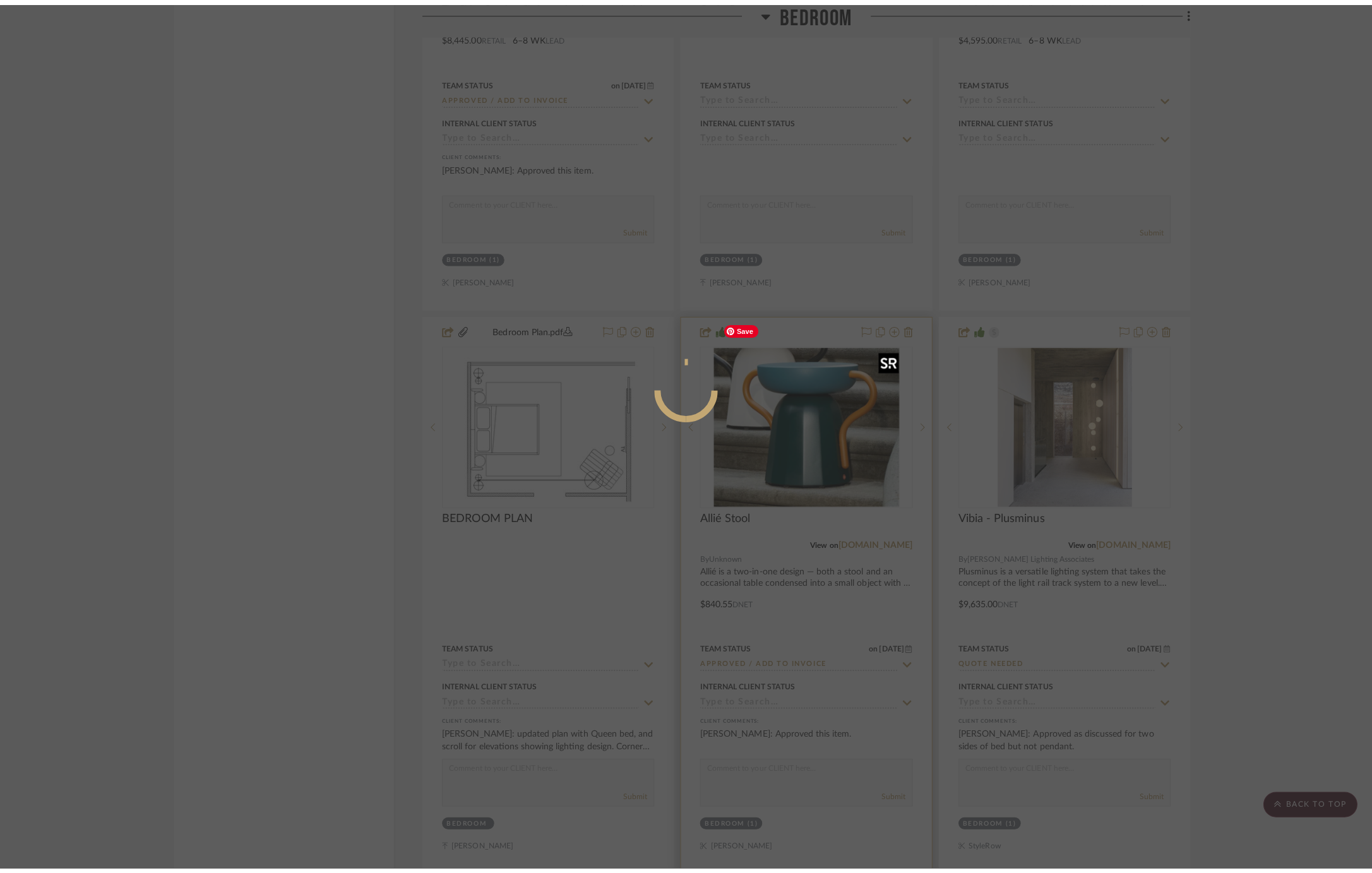
scroll to position [0, 0]
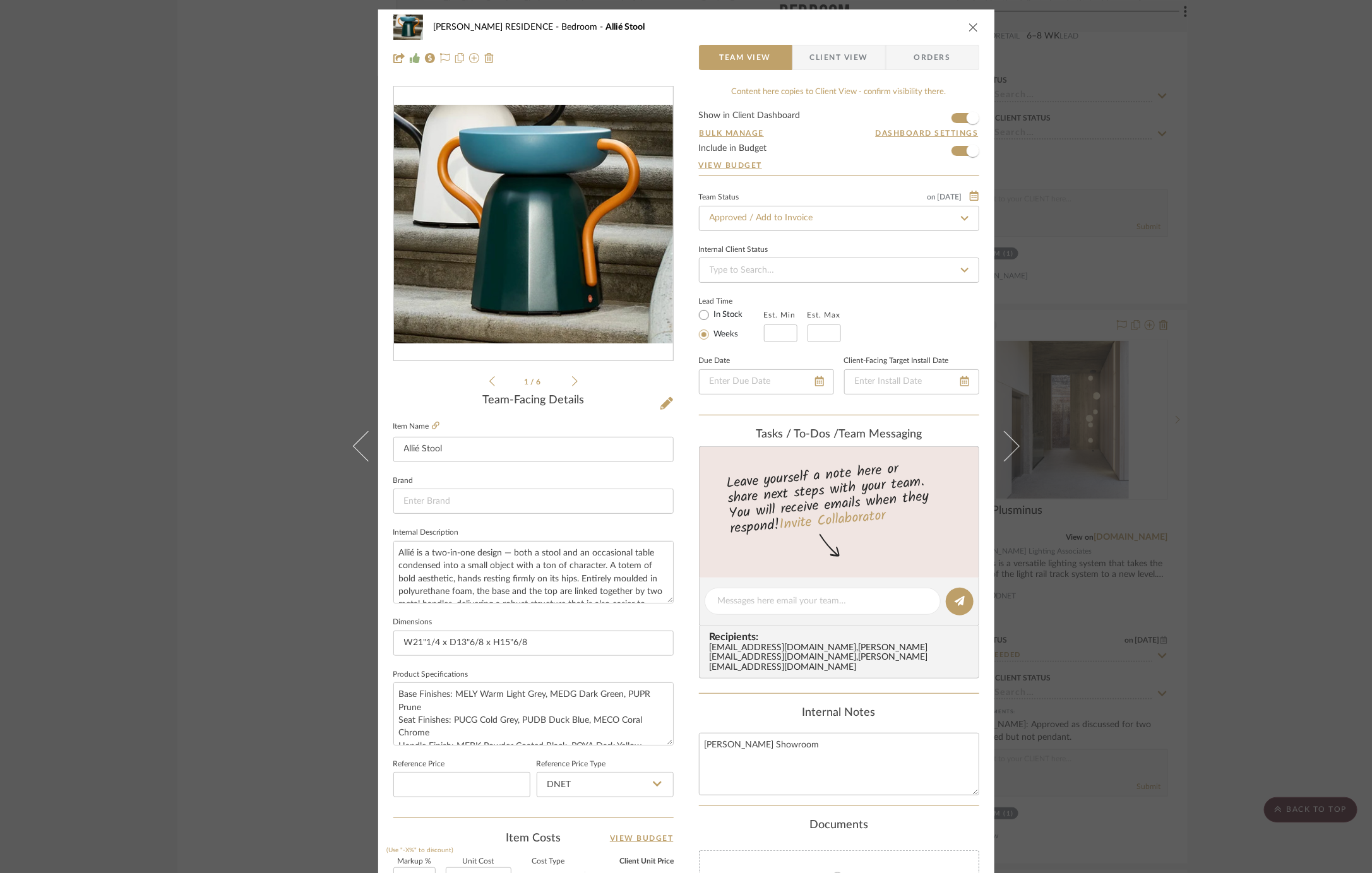
click at [248, 201] on div "[PERSON_NAME] RESIDENCE Bedroom Allié Stool Team View Client View Orders 1 / 6 …" at bounding box center [686, 436] width 1372 height 873
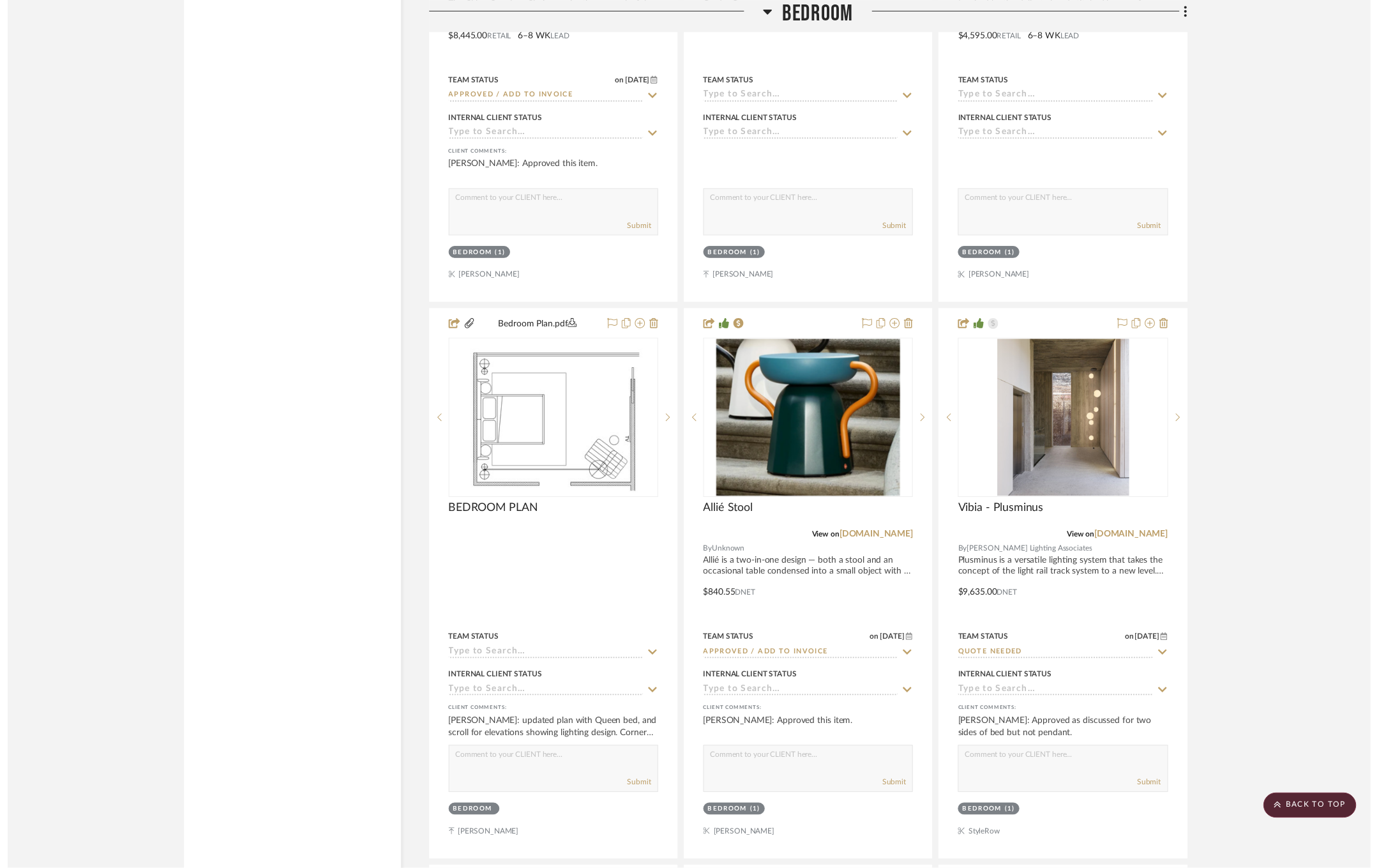
scroll to position [8388, 0]
